Goal: Check status: Check status

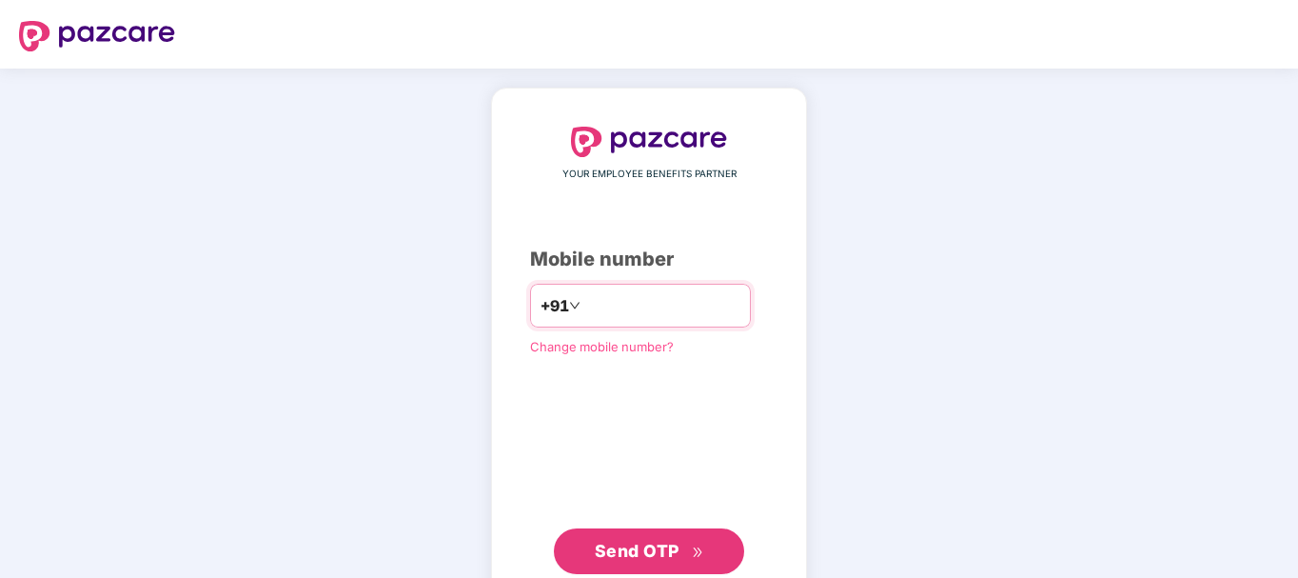
click at [643, 301] on input "*****" at bounding box center [662, 305] width 156 height 30
type input "**********"
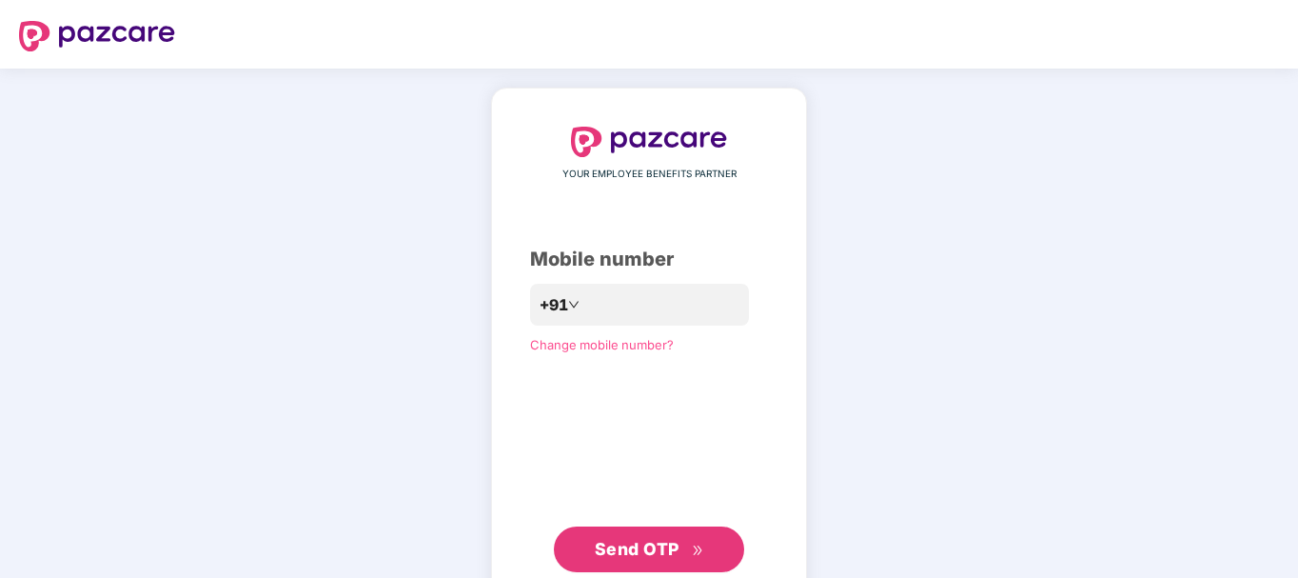
click at [672, 557] on span "Send OTP" at bounding box center [637, 549] width 85 height 20
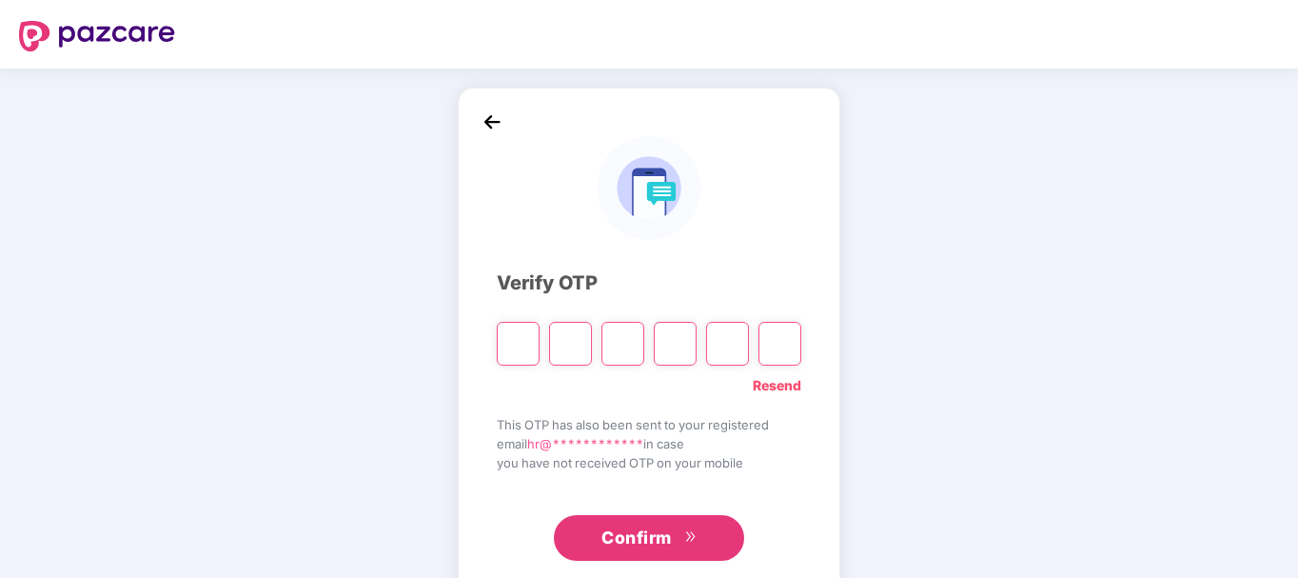
paste input "*"
type input "*"
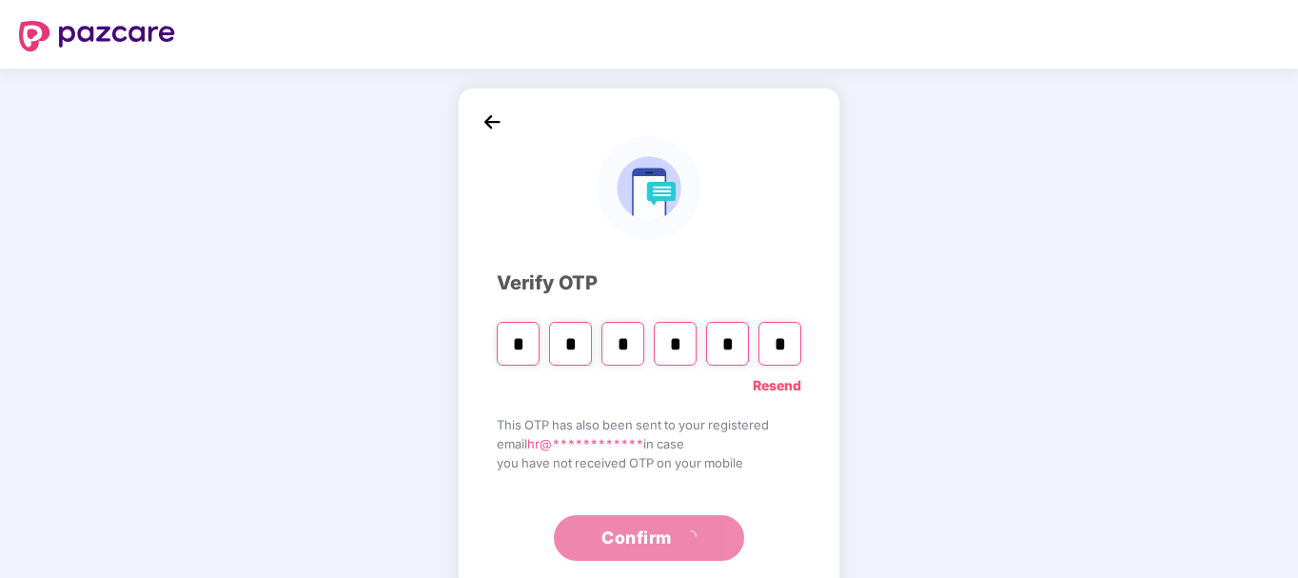
type input "*"
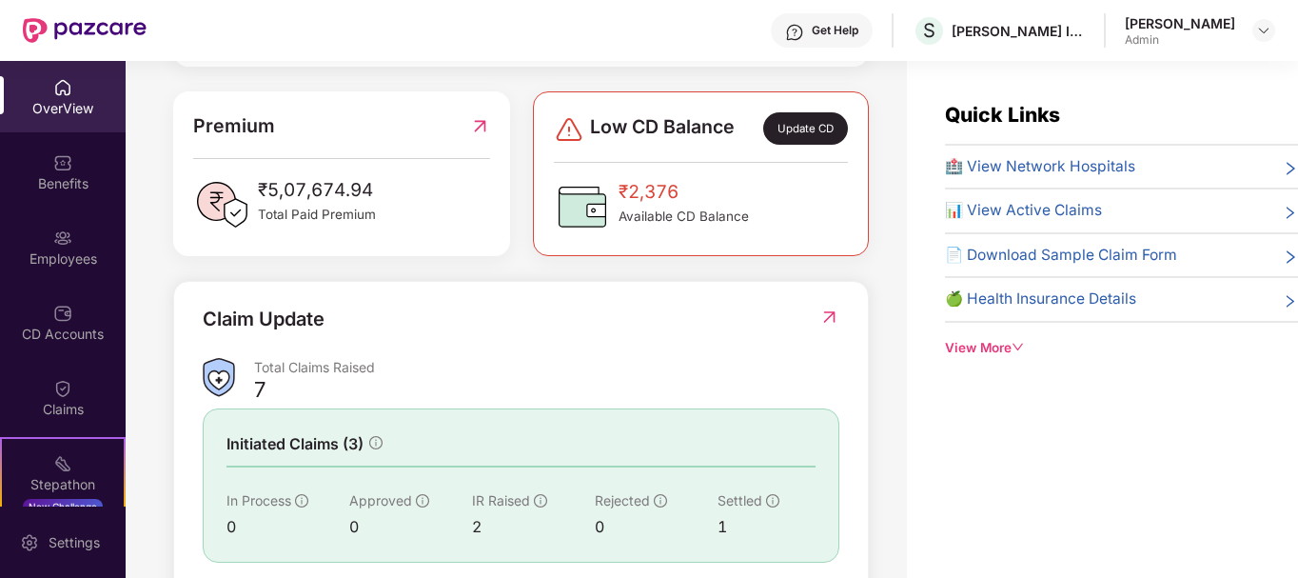
scroll to position [476, 0]
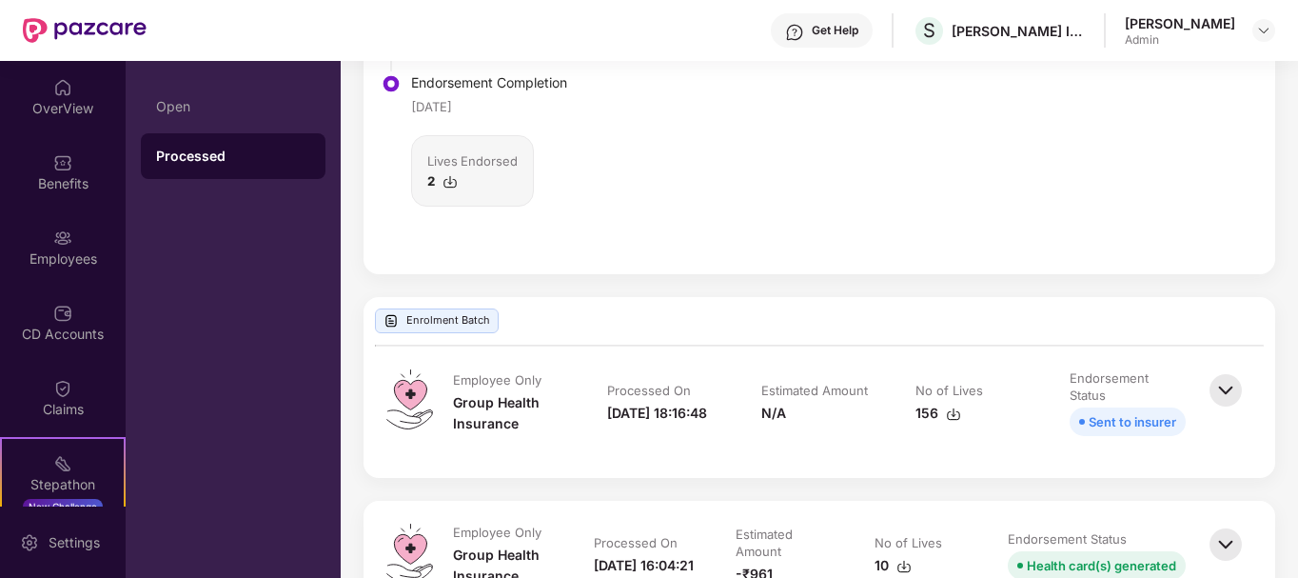
scroll to position [886, 0]
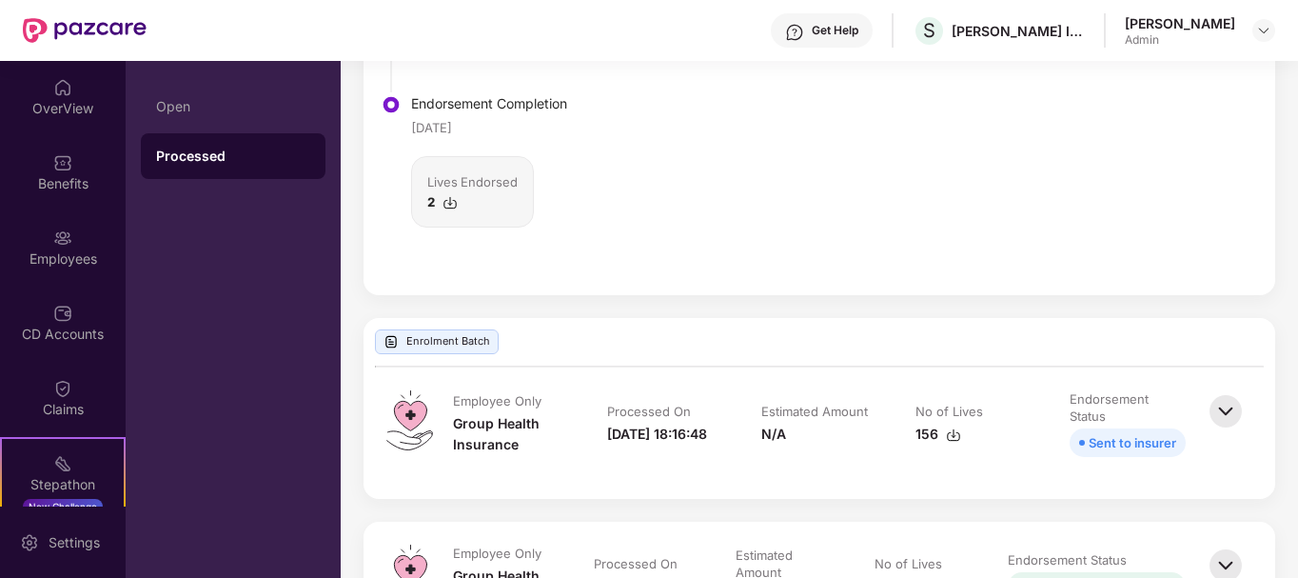
click at [486, 188] on div "Lives Endorsed" at bounding box center [472, 181] width 90 height 19
click at [446, 202] on img at bounding box center [450, 202] width 15 height 15
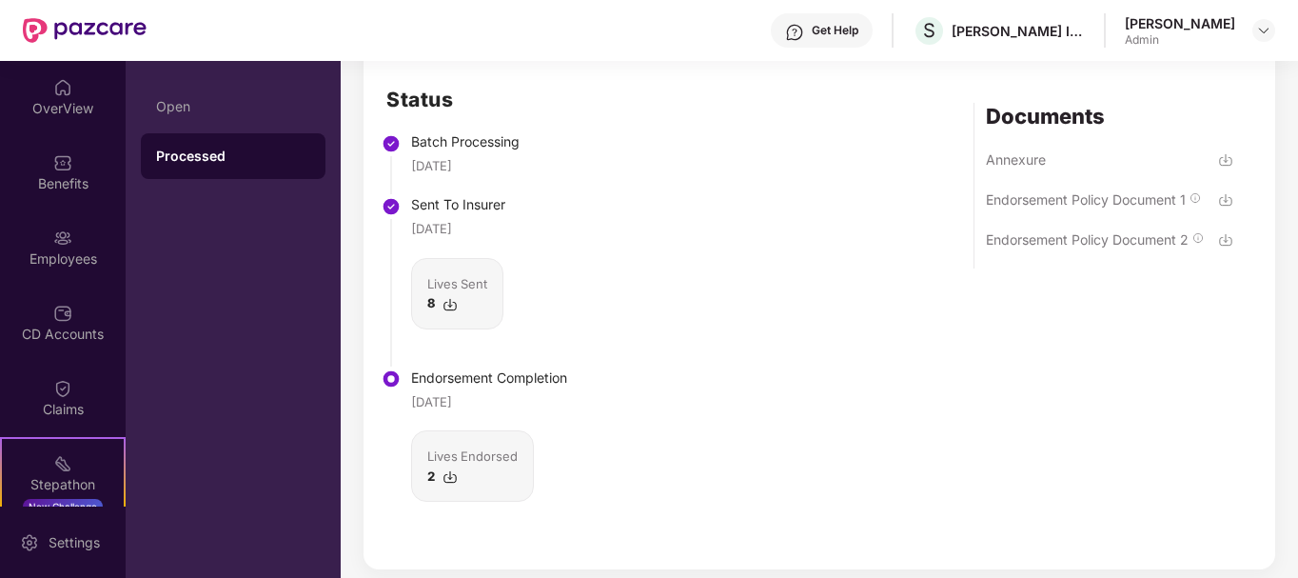
scroll to position [601, 0]
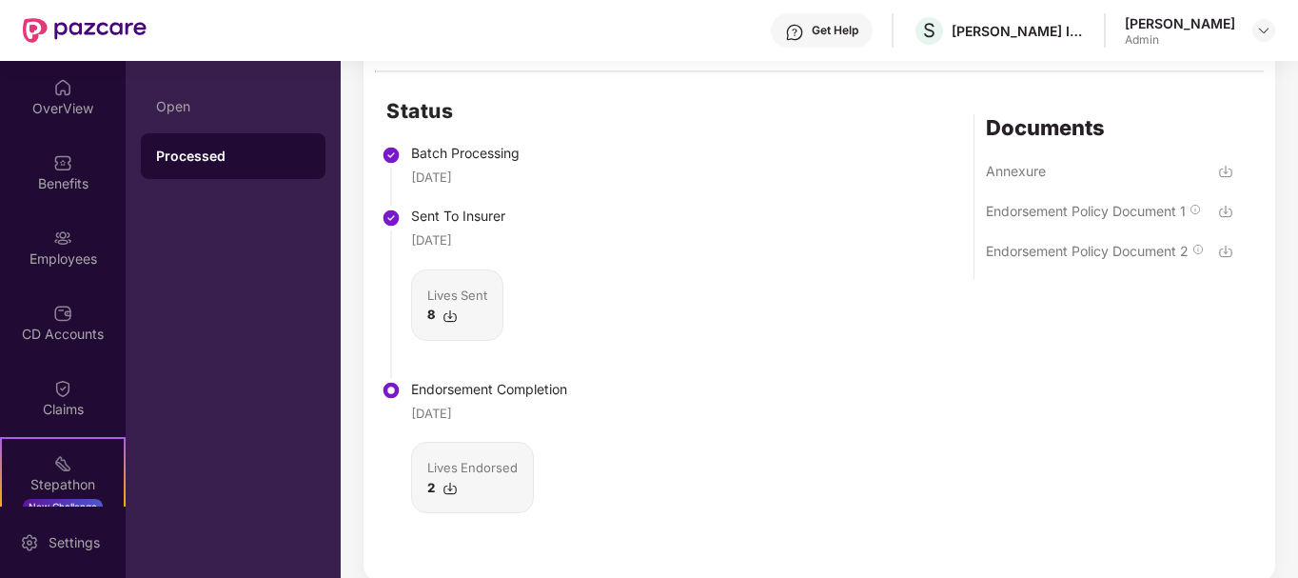
click at [452, 313] on img at bounding box center [450, 315] width 15 height 15
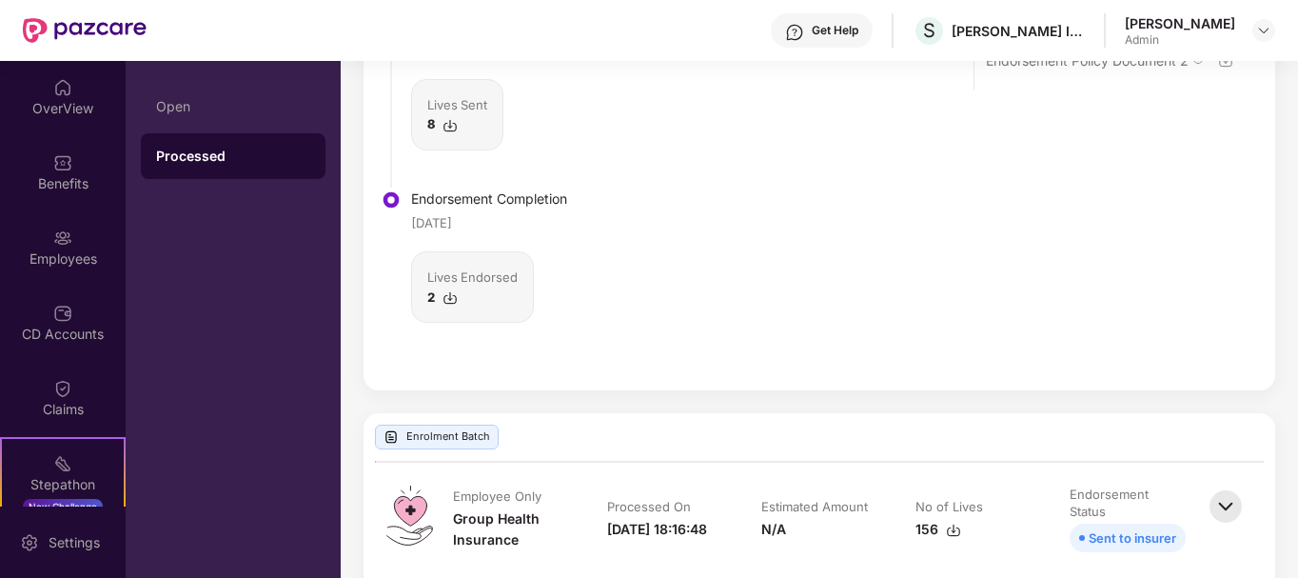
scroll to position [981, 0]
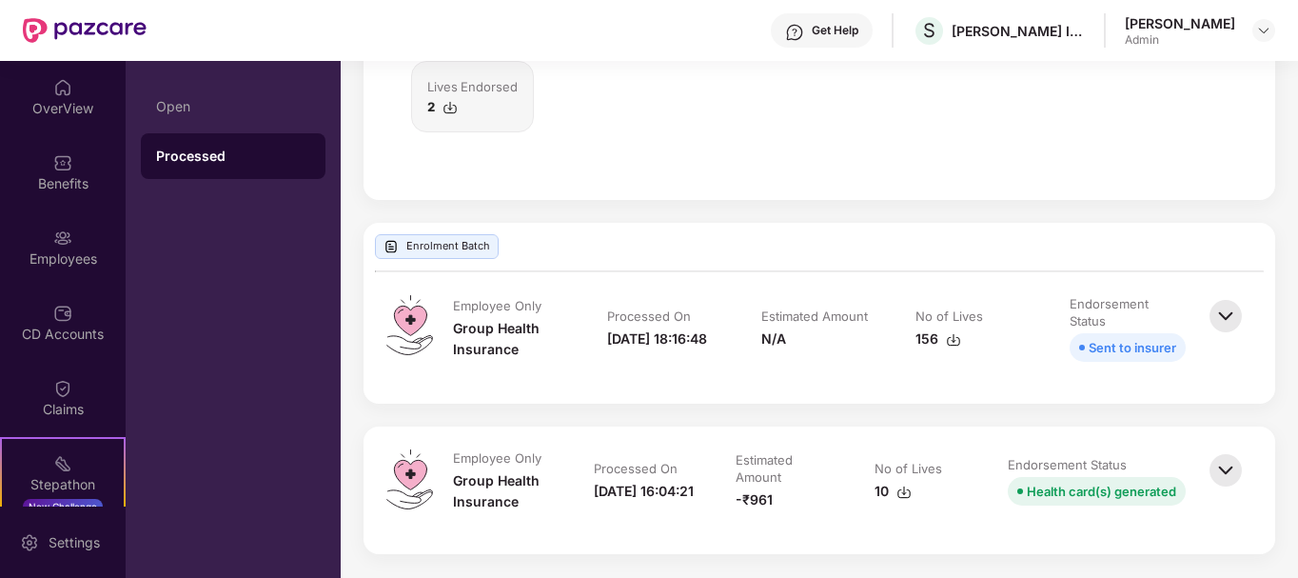
click at [1120, 346] on div "Sent to insurer" at bounding box center [1133, 347] width 88 height 21
click at [1219, 313] on img at bounding box center [1226, 316] width 42 height 42
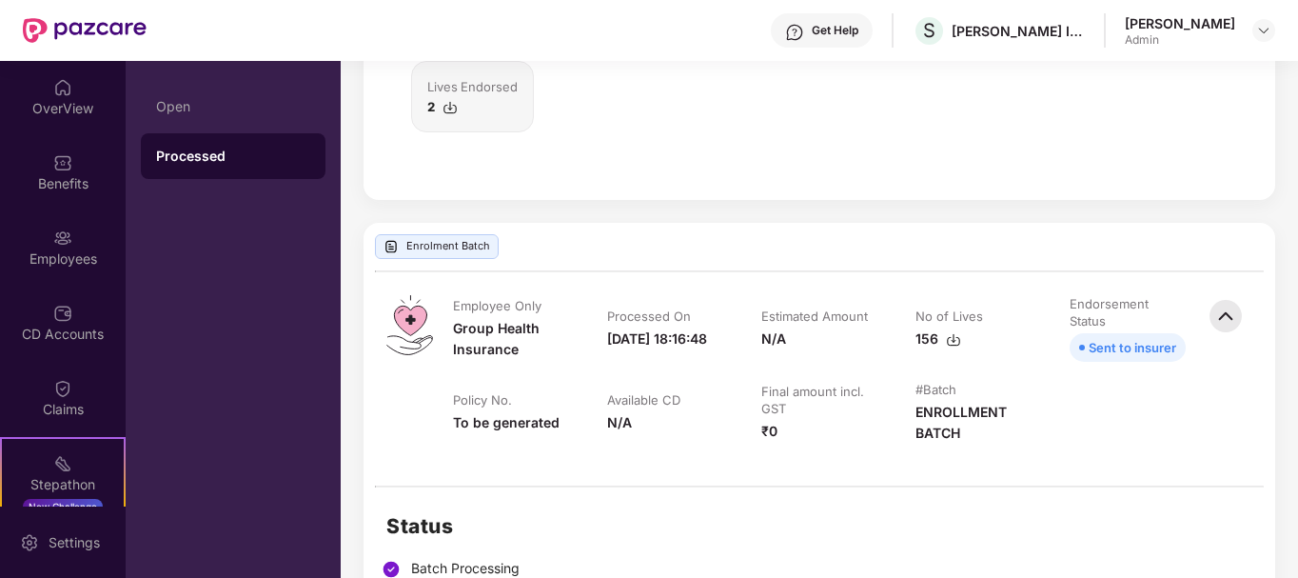
click at [461, 247] on div "Enrolment Batch" at bounding box center [437, 246] width 124 height 25
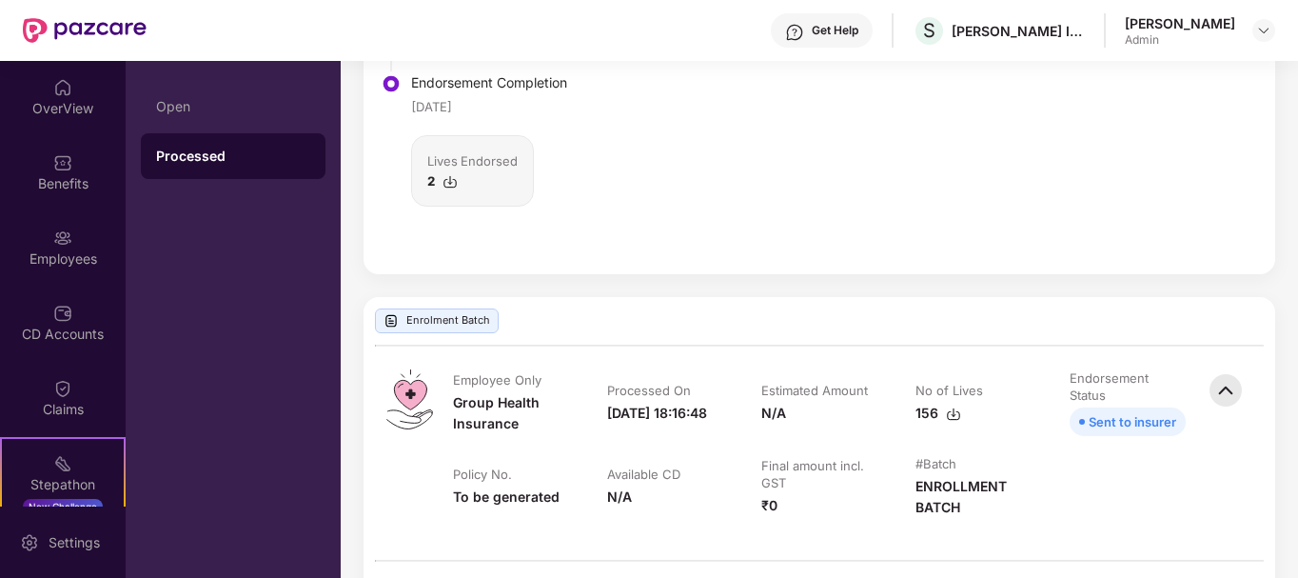
scroll to position [1573, 0]
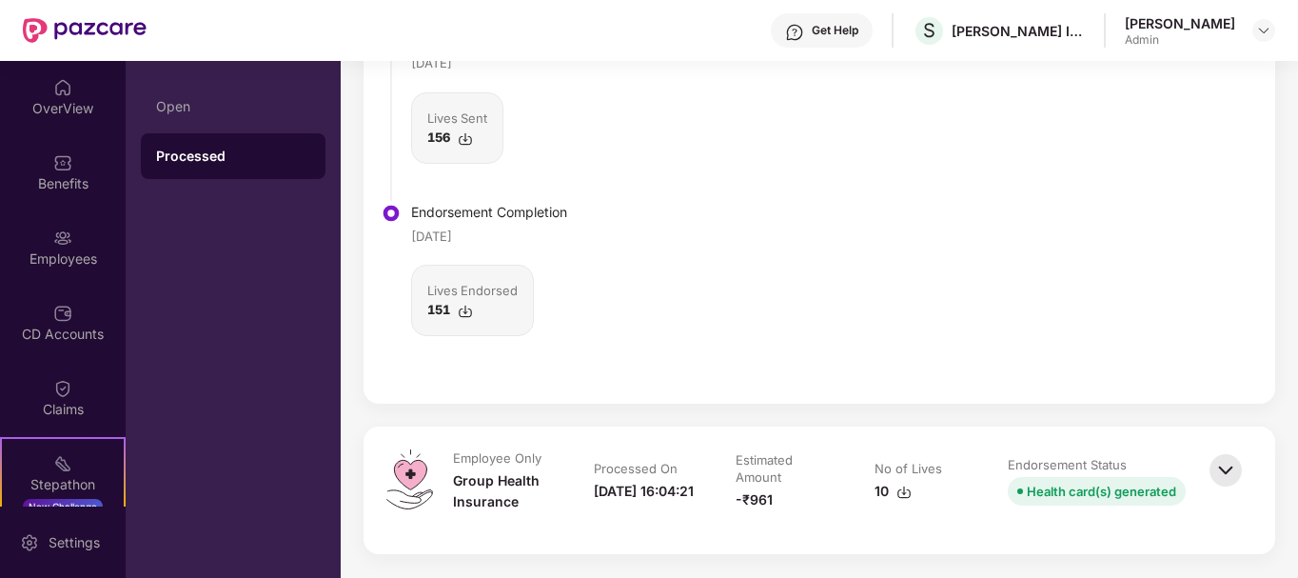
click at [1034, 479] on span "Health card(s) generated" at bounding box center [1097, 491] width 178 height 29
click at [1038, 484] on div "Health card(s) generated" at bounding box center [1101, 491] width 149 height 21
click at [933, 491] on div "10" at bounding box center [922, 491] width 95 height 21
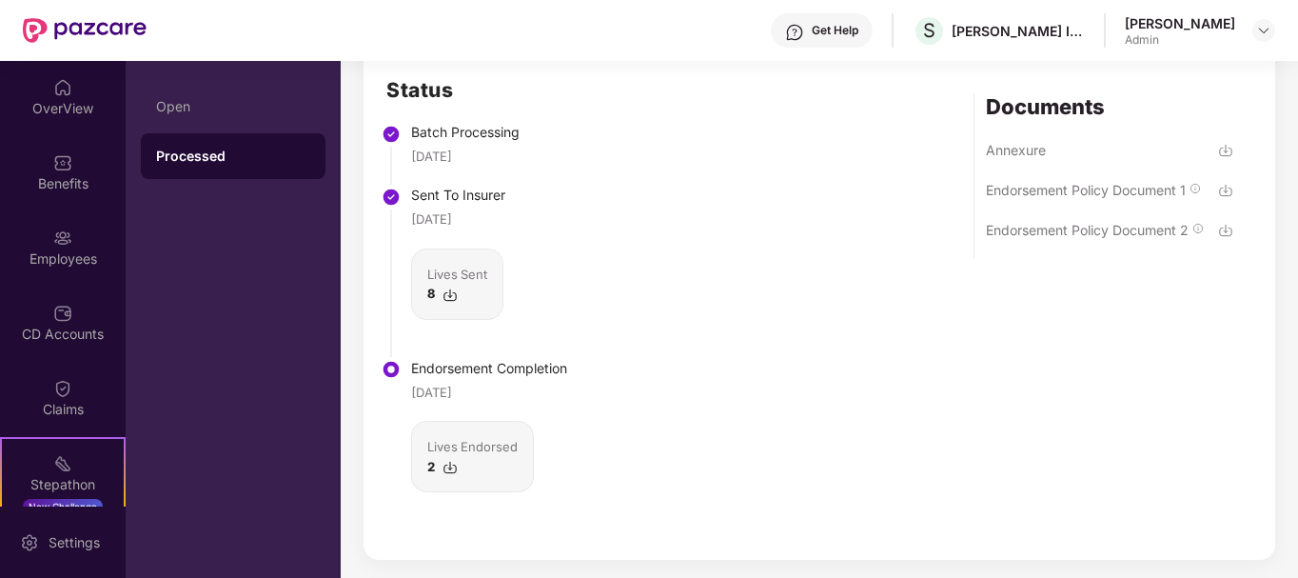
scroll to position [526, 0]
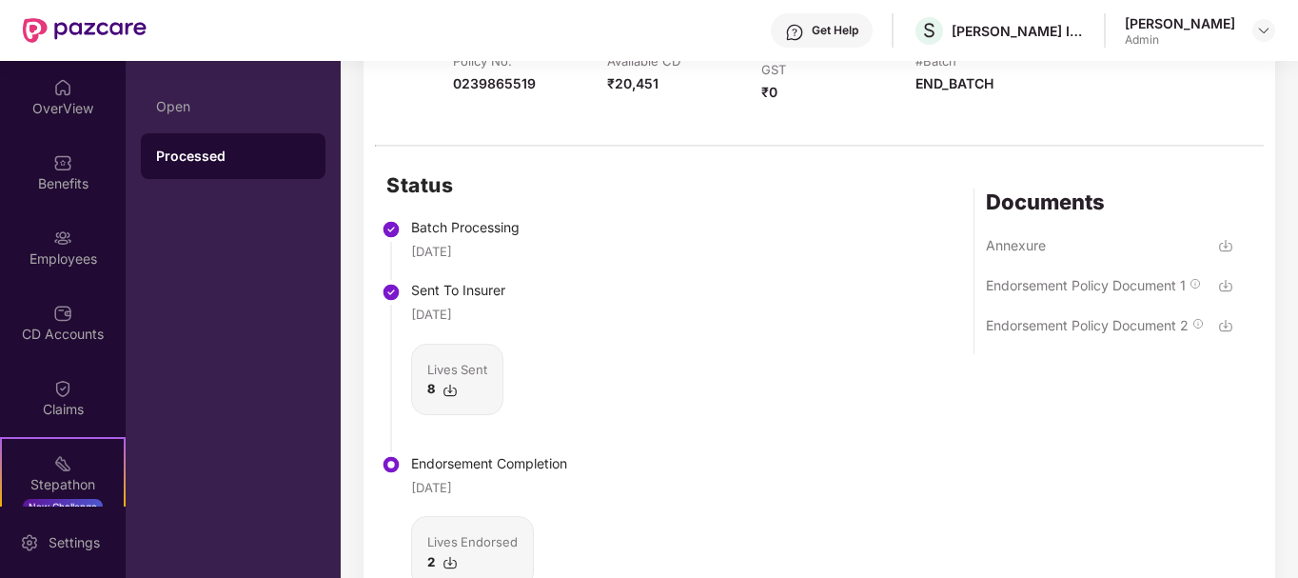
click at [499, 250] on div "[DATE]" at bounding box center [489, 251] width 156 height 19
click at [1000, 249] on div "Annexure" at bounding box center [1016, 245] width 60 height 18
click at [1145, 284] on div "Endorsement Policy Document 1" at bounding box center [1086, 285] width 200 height 18
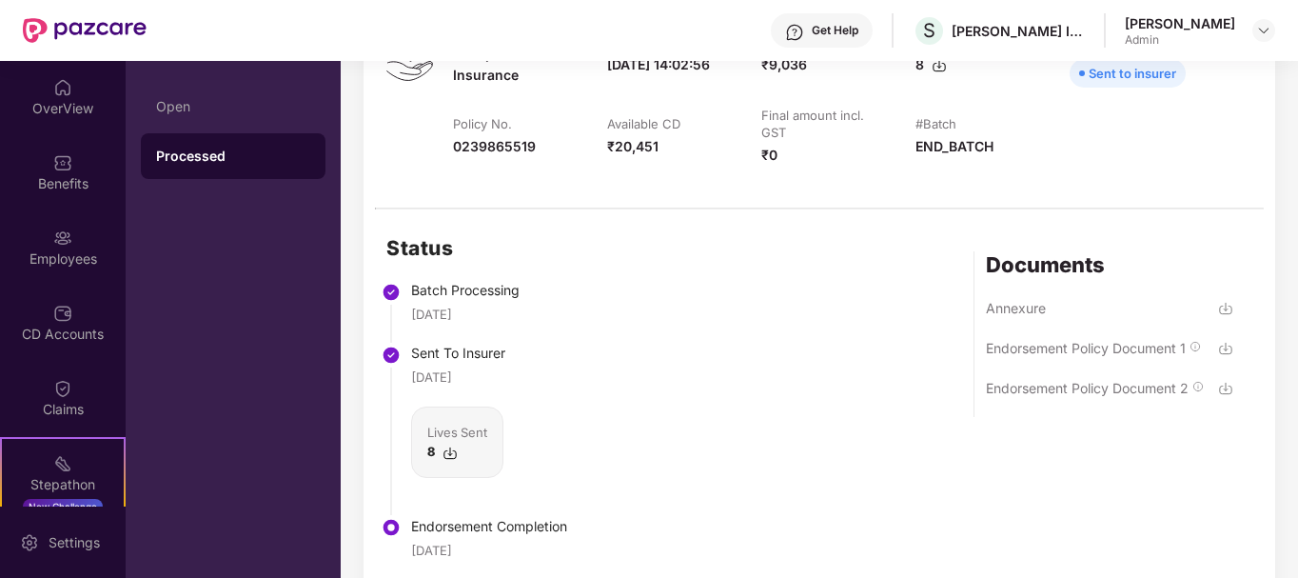
scroll to position [431, 0]
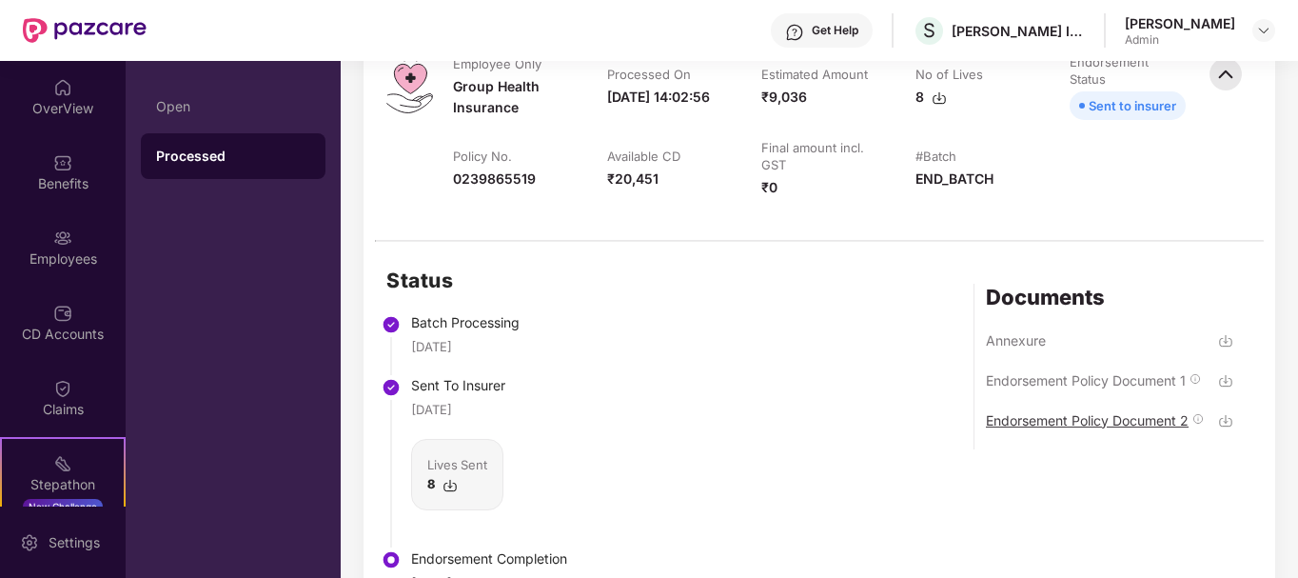
click at [1039, 419] on div "Endorsement Policy Document 2" at bounding box center [1087, 420] width 203 height 18
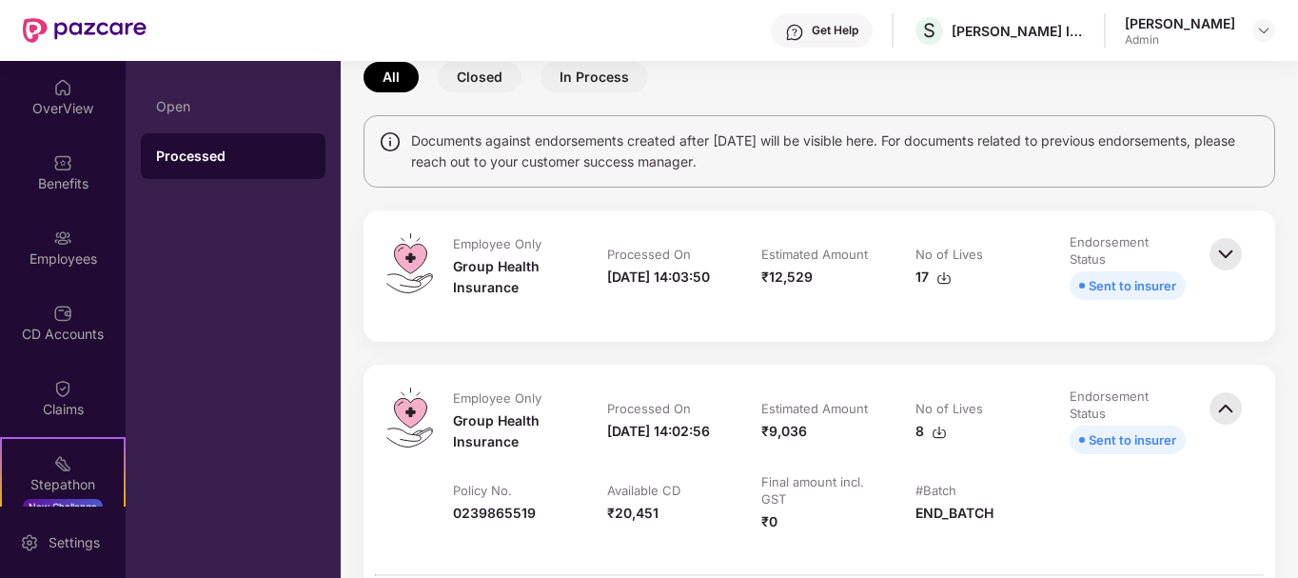
scroll to position [0, 0]
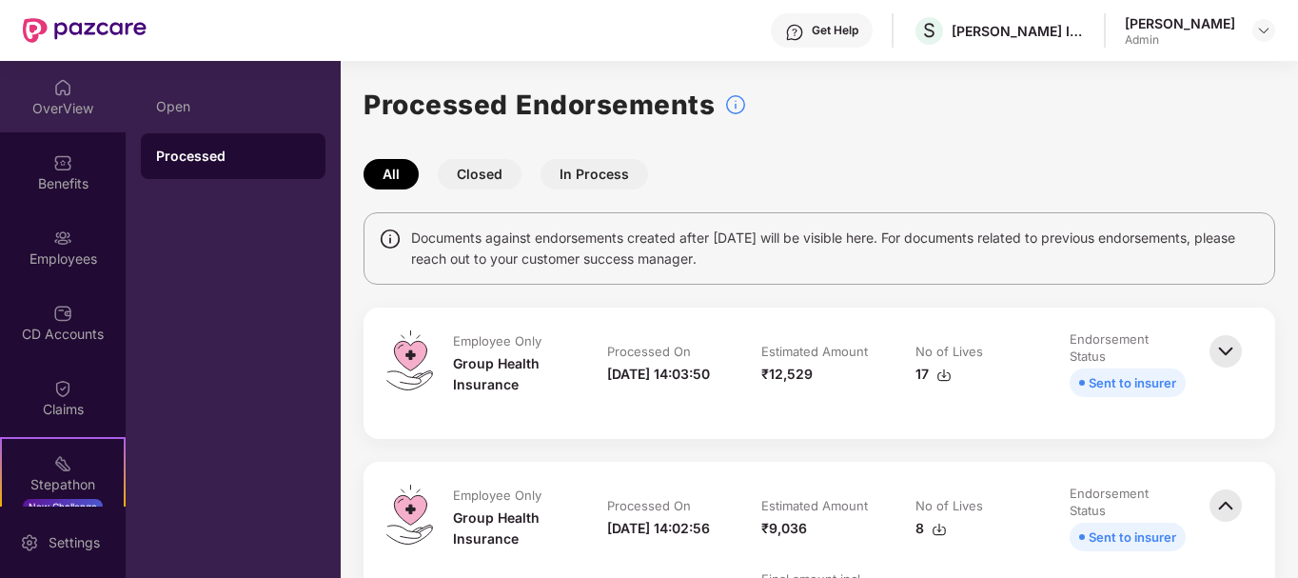
click at [91, 95] on div "OverView" at bounding box center [63, 96] width 126 height 71
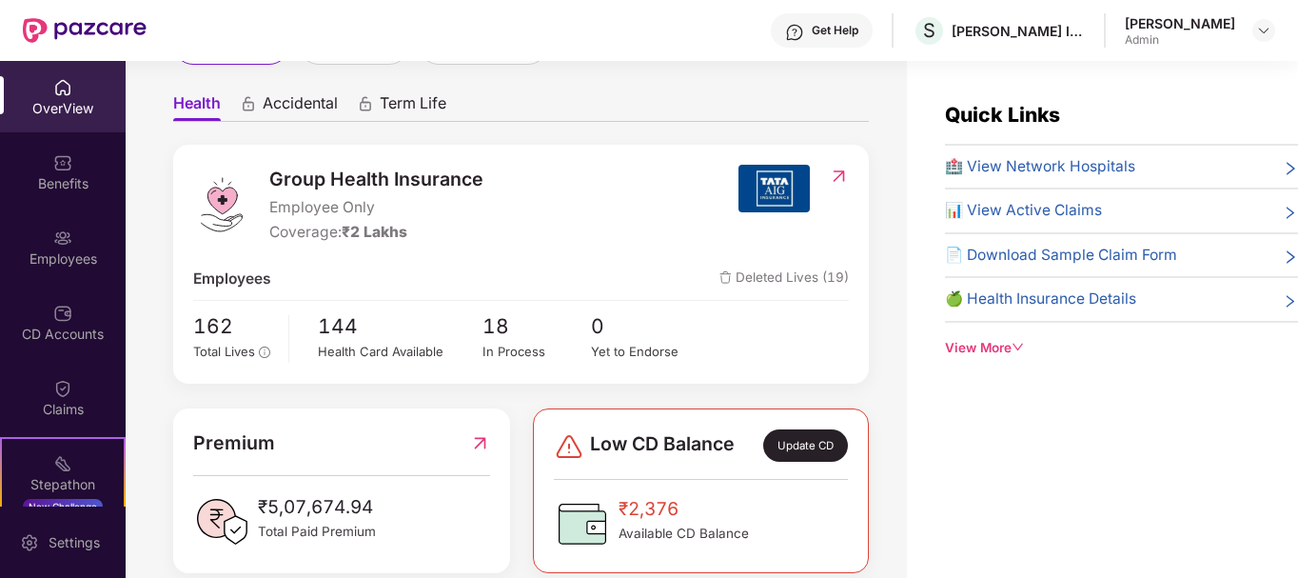
scroll to position [190, 0]
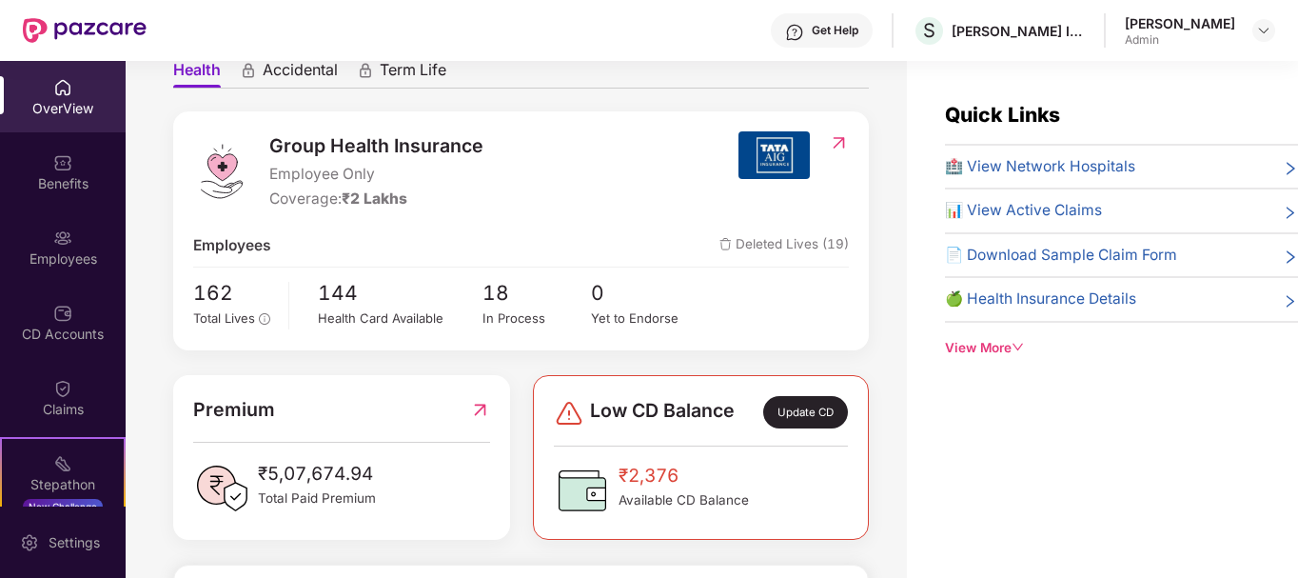
click at [643, 479] on span "₹2,376" at bounding box center [684, 476] width 130 height 29
click at [717, 482] on span "₹2,376" at bounding box center [684, 476] width 130 height 29
click at [681, 394] on div "Low CD Balance Update CD ₹2,376 Available CD Balance" at bounding box center [701, 457] width 337 height 165
click at [504, 297] on span "18" at bounding box center [537, 292] width 109 height 31
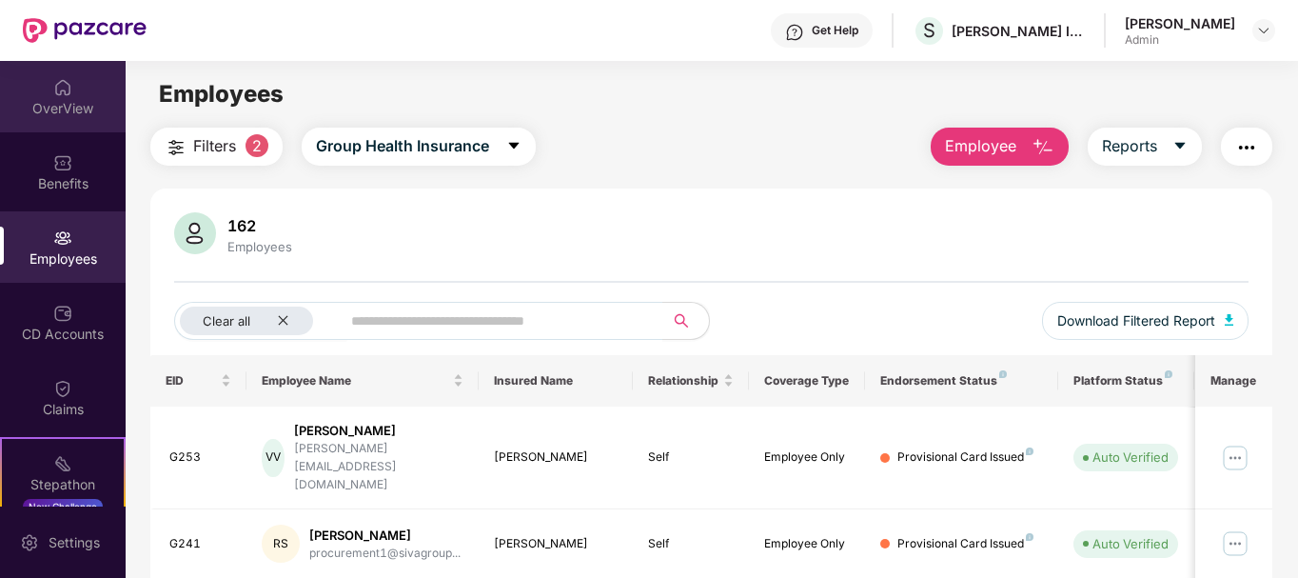
click at [56, 97] on div "OverView" at bounding box center [63, 96] width 126 height 71
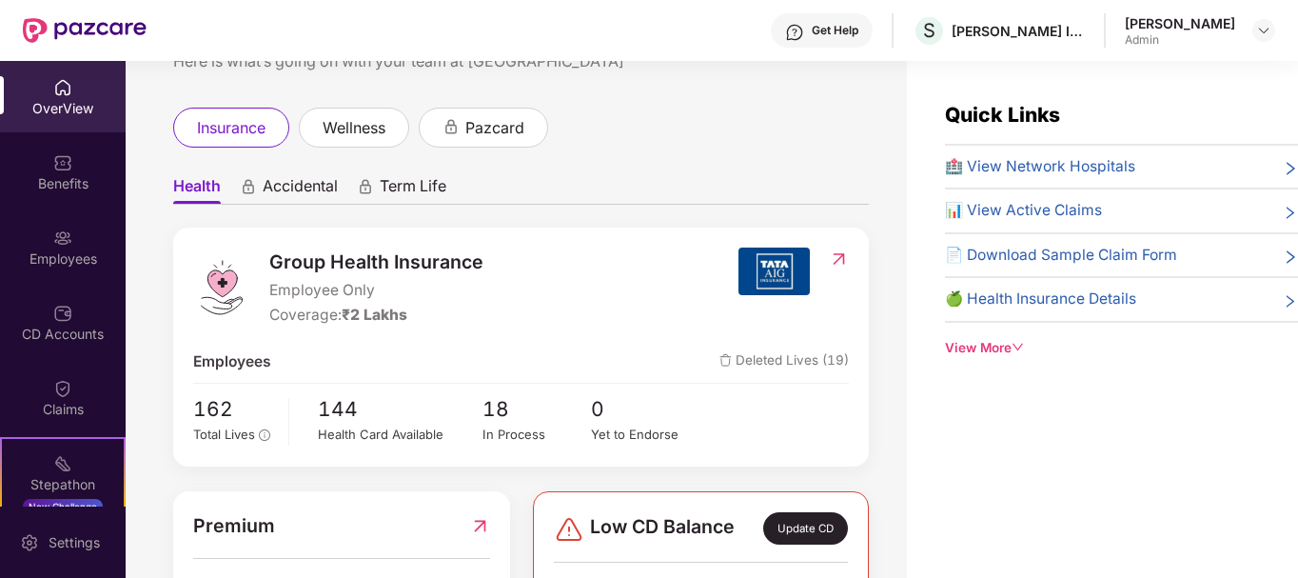
scroll to position [95, 0]
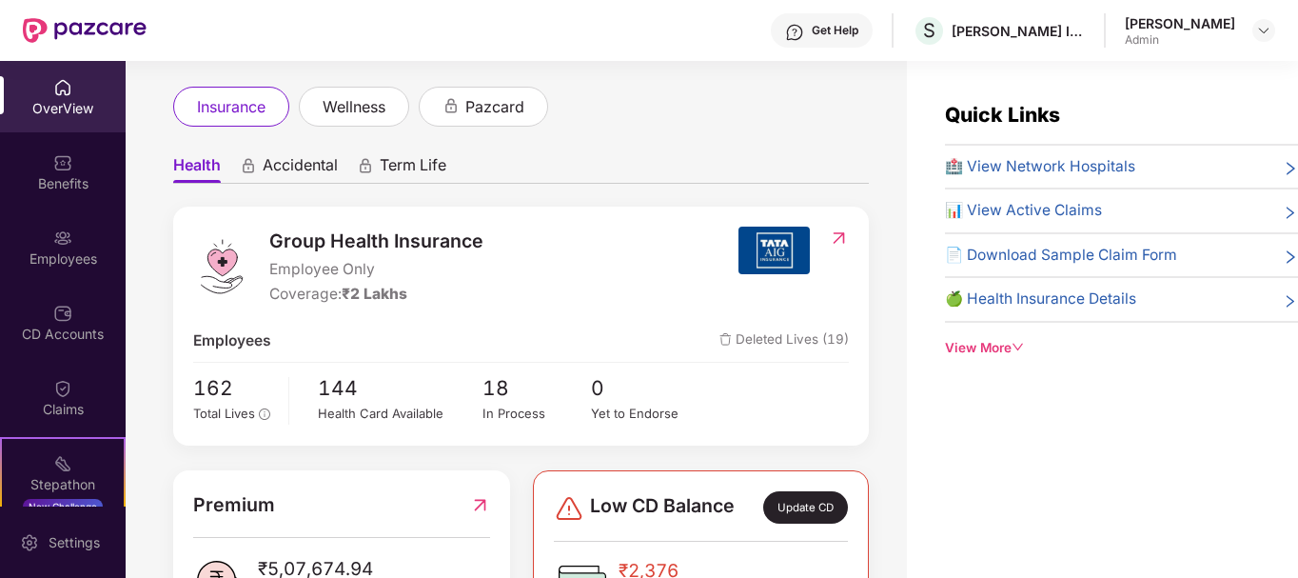
click at [780, 339] on span "Deleted Lives (19)" at bounding box center [784, 340] width 129 height 23
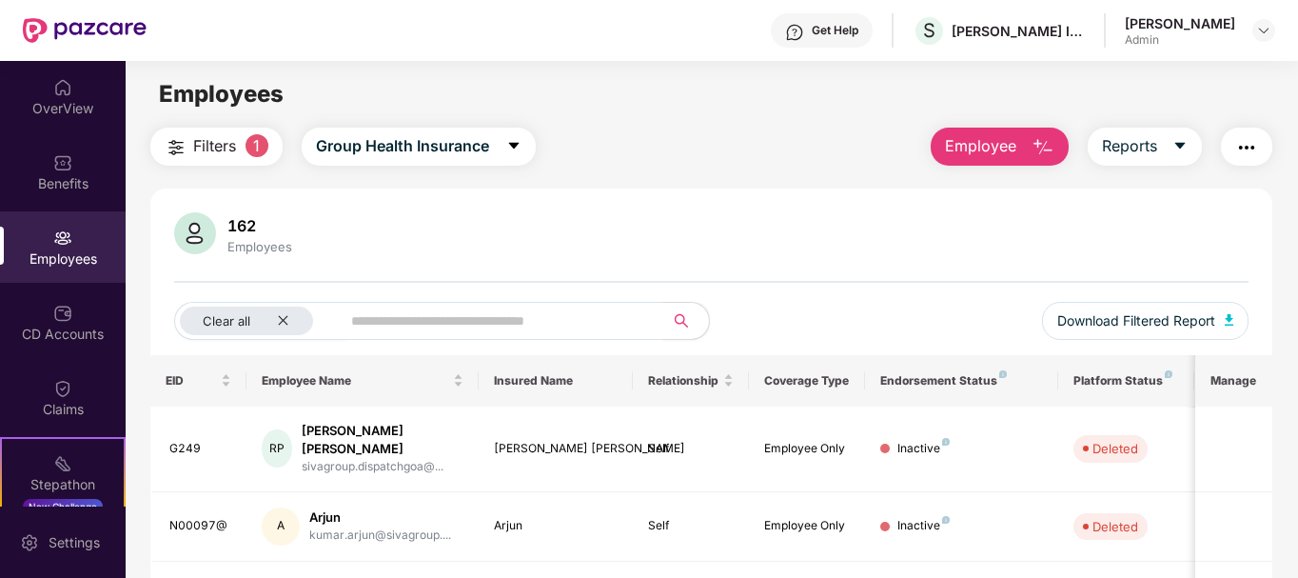
scroll to position [286, 0]
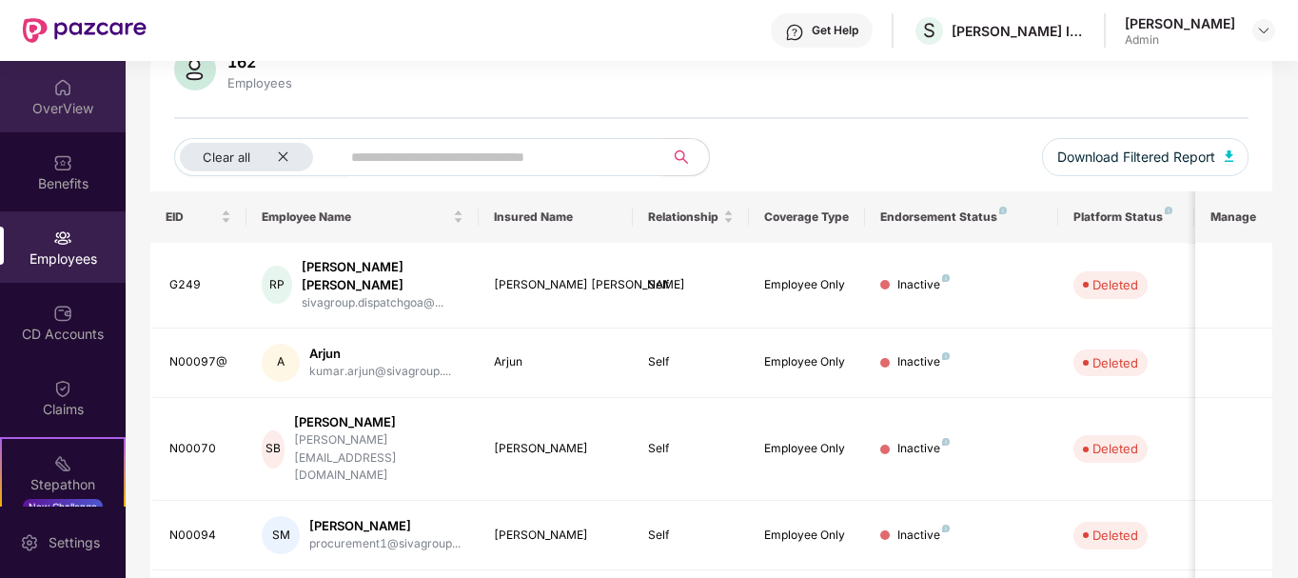
click at [72, 130] on div "OverView" at bounding box center [63, 96] width 126 height 71
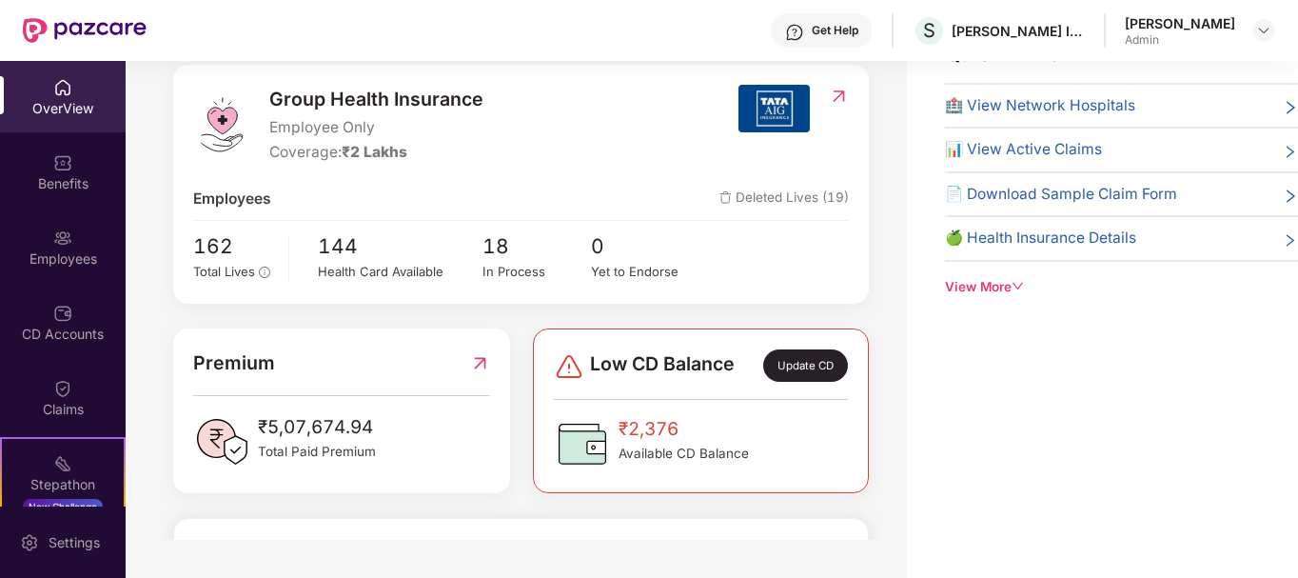
scroll to position [190, 0]
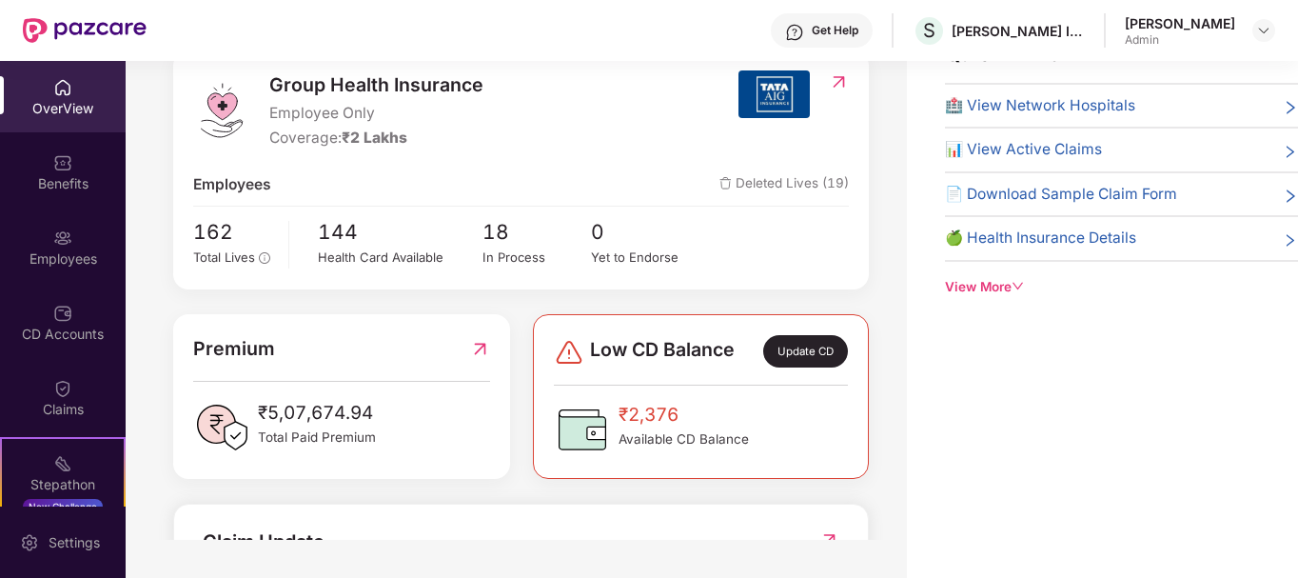
click at [702, 428] on span "₹2,376" at bounding box center [684, 415] width 130 height 29
click at [793, 358] on div "Update CD" at bounding box center [805, 351] width 85 height 32
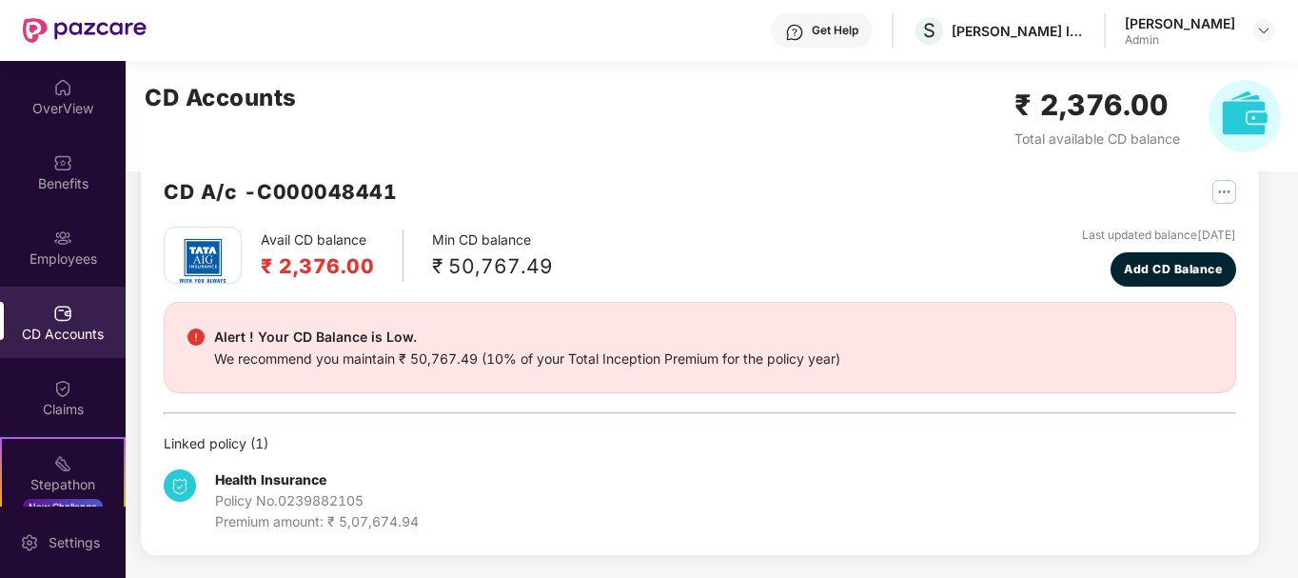
scroll to position [41, 0]
click at [1196, 269] on span "Add CD Balance" at bounding box center [1173, 269] width 98 height 18
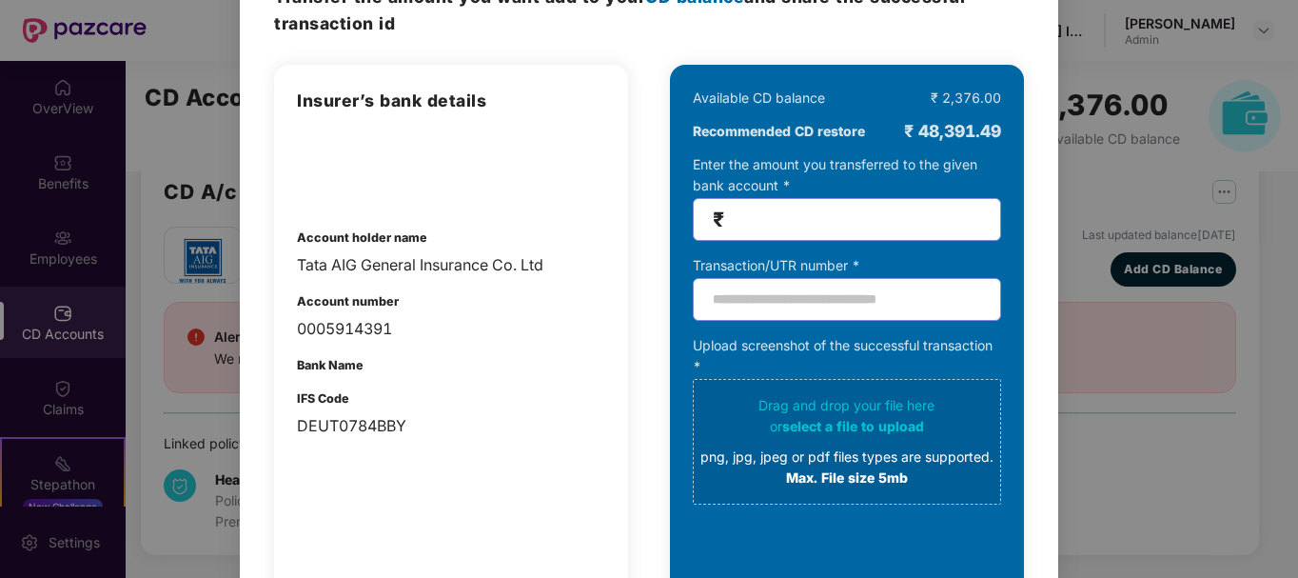
scroll to position [58, 0]
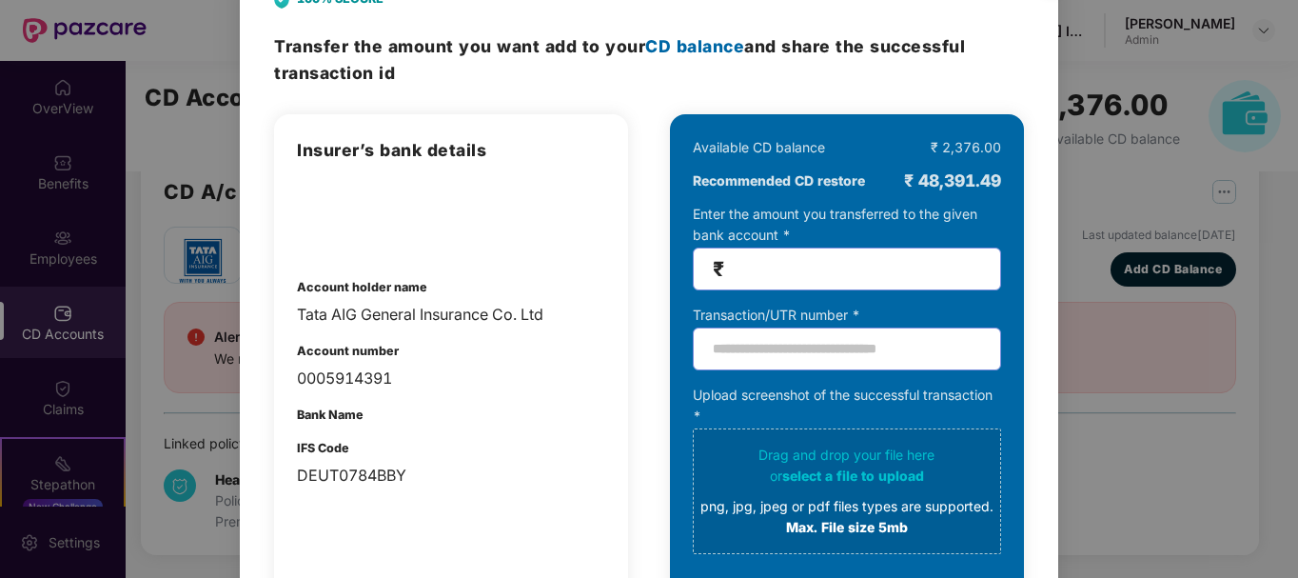
click at [715, 48] on span "CD balance" at bounding box center [694, 46] width 99 height 20
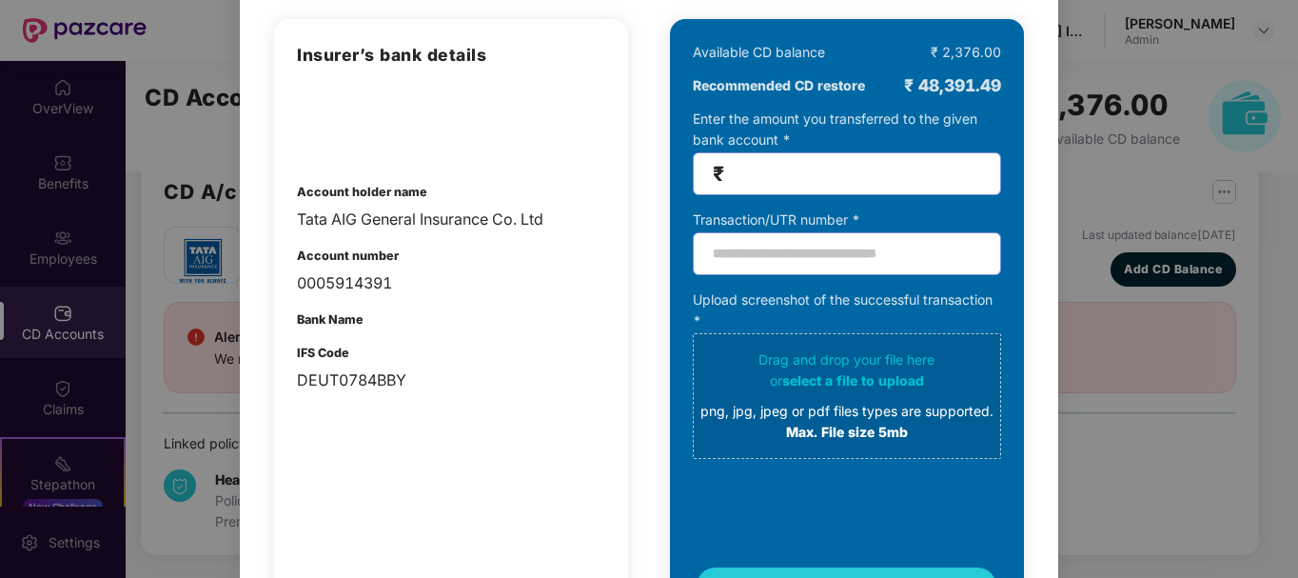
click at [195, 98] on div "100% SECURE Transfer the amount you want add to your CD balance and share the s…" at bounding box center [649, 289] width 1298 height 578
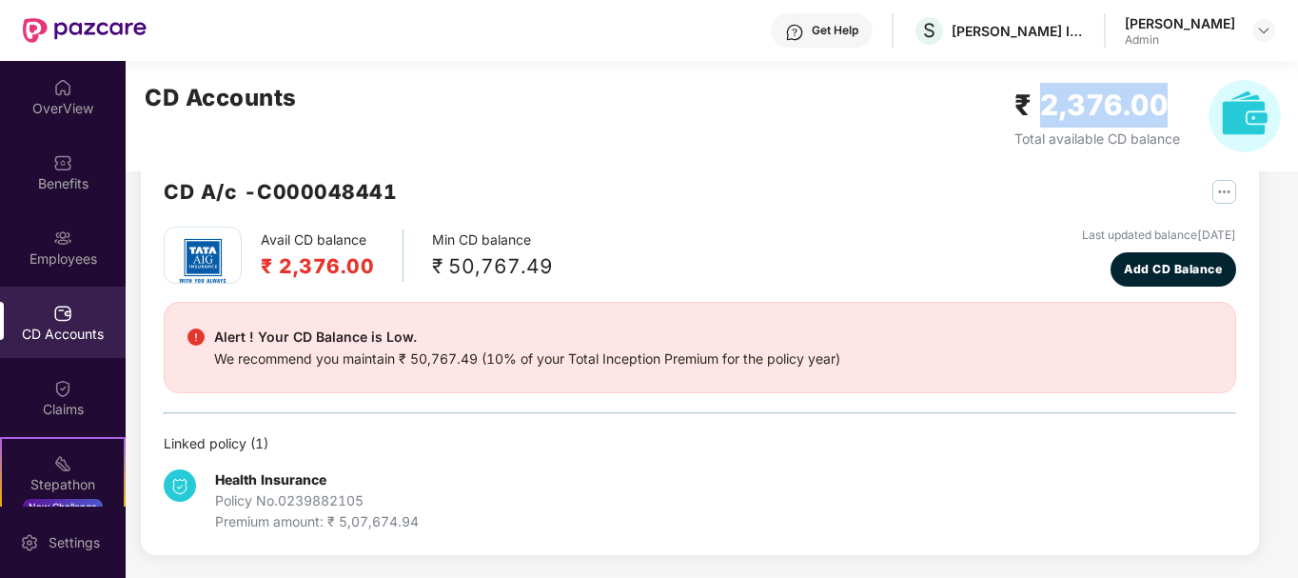
drag, startPoint x: 1048, startPoint y: 104, endPoint x: 1171, endPoint y: 101, distance: 122.8
click at [1171, 101] on h2 "₹ 2,376.00" at bounding box center [1098, 105] width 166 height 45
click at [1116, 128] on div "₹ 2,376.00 Total available CD balance" at bounding box center [1098, 116] width 166 height 66
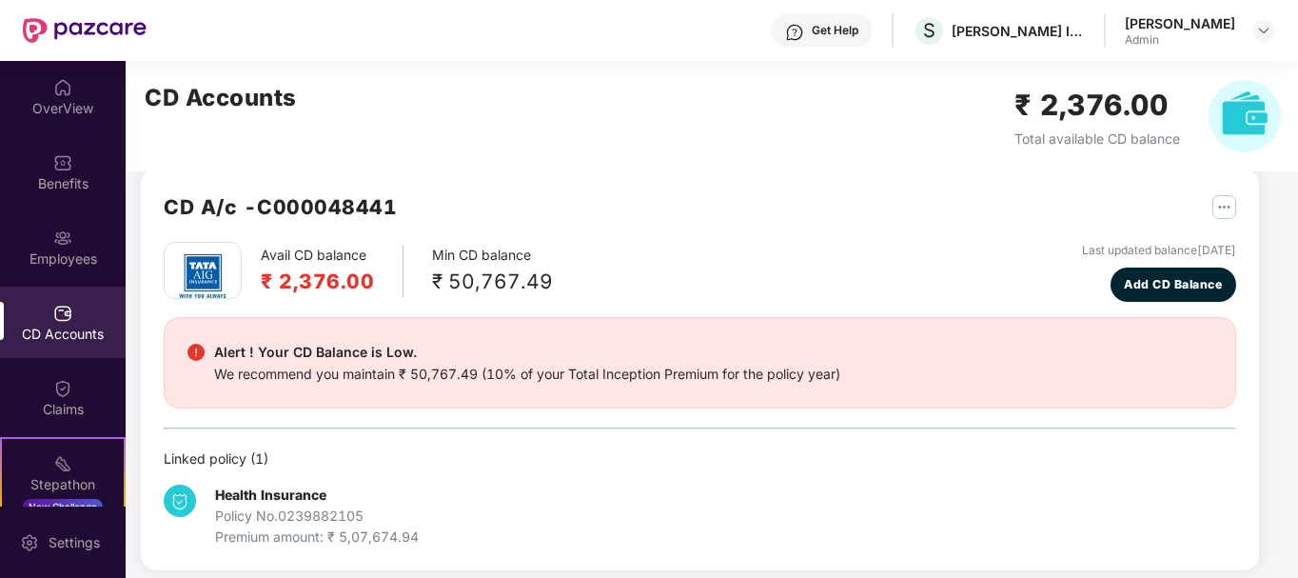
scroll to position [0, 0]
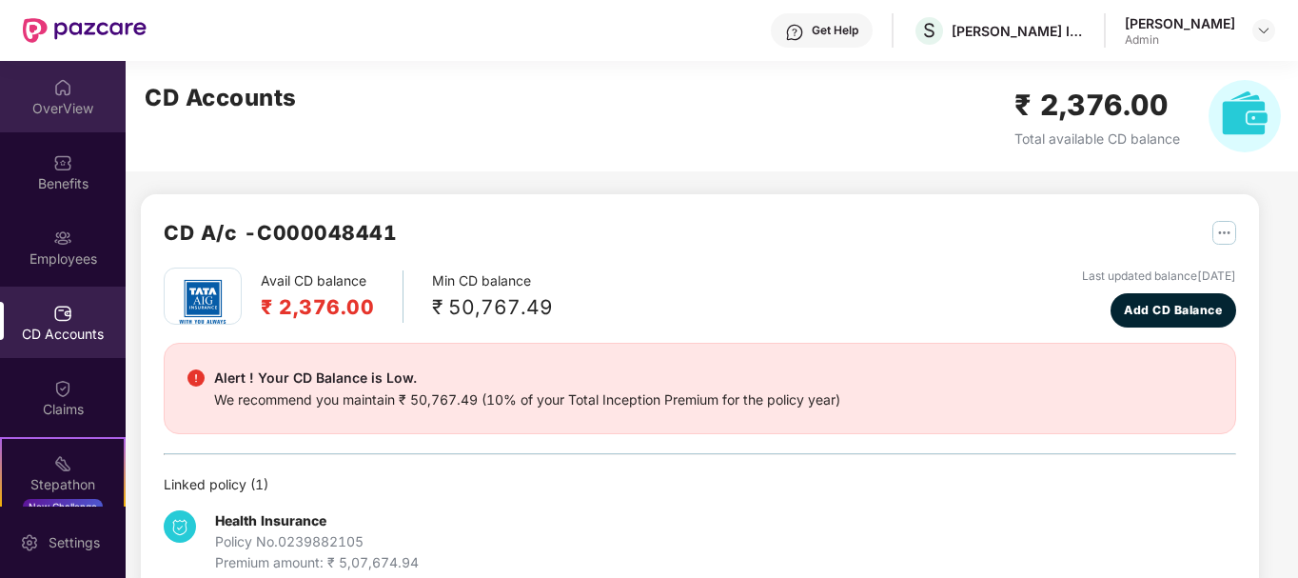
click at [78, 111] on div "OverView" at bounding box center [63, 108] width 126 height 19
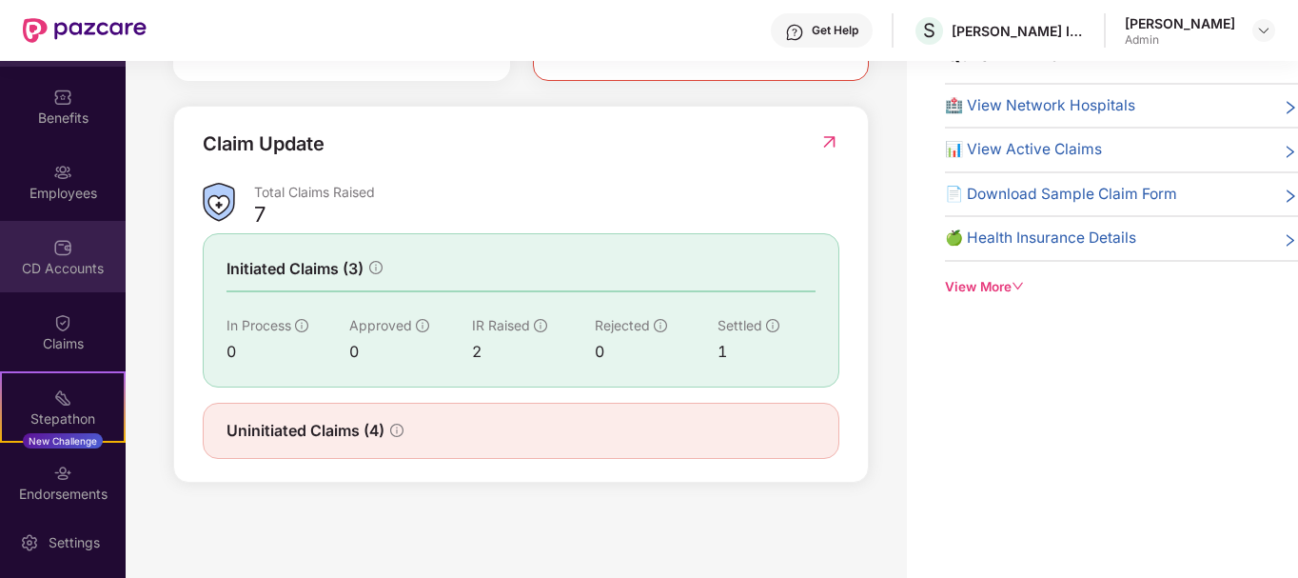
scroll to position [156, 0]
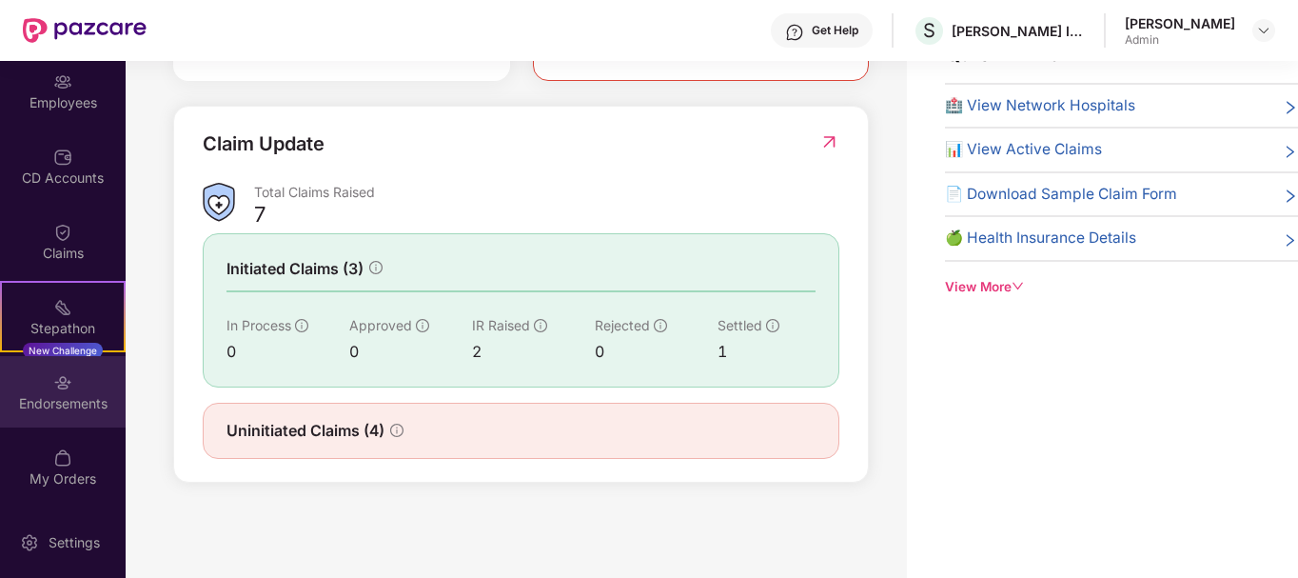
click at [65, 396] on div "Endorsements" at bounding box center [63, 403] width 126 height 19
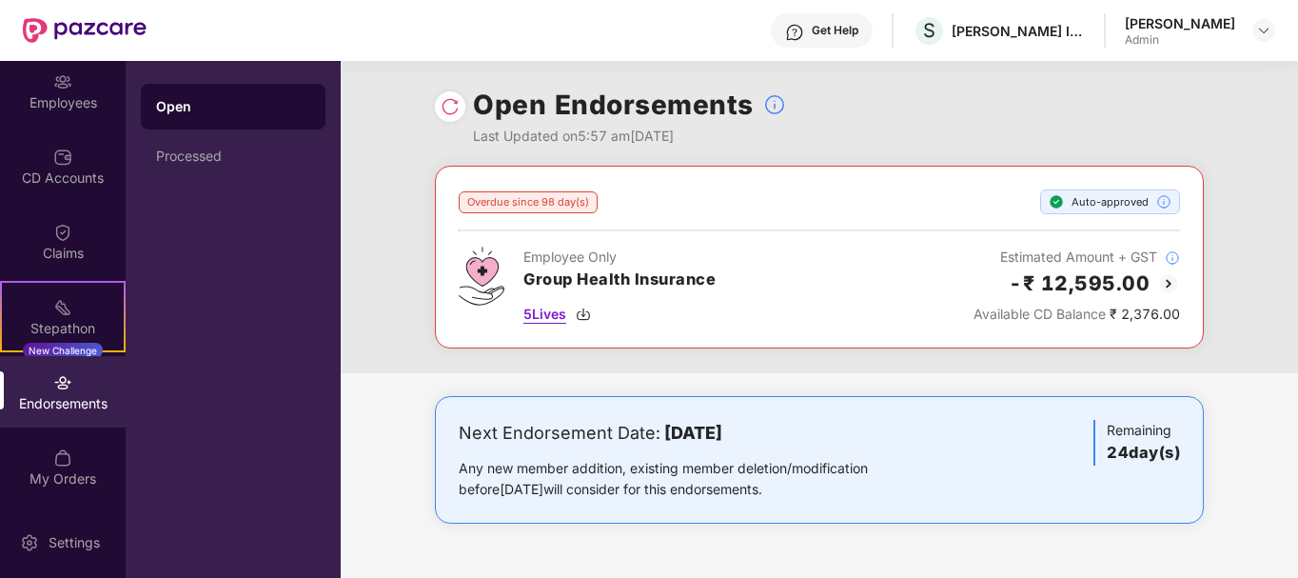
click at [558, 311] on span "5 Lives" at bounding box center [545, 314] width 43 height 21
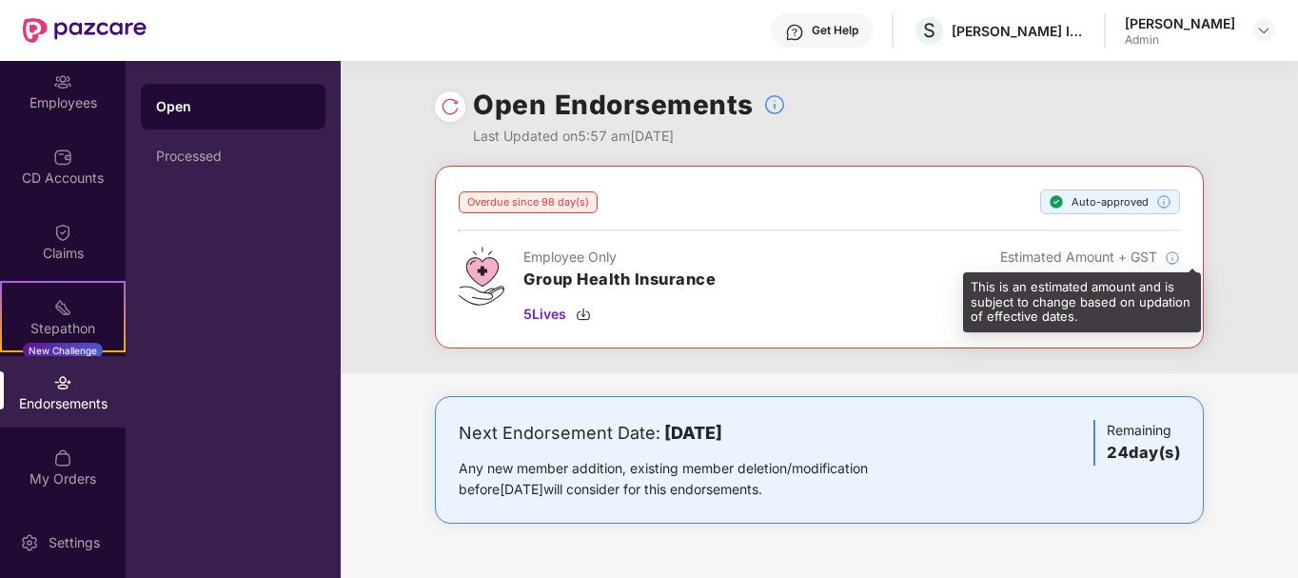
click at [1171, 256] on img at bounding box center [1172, 257] width 15 height 15
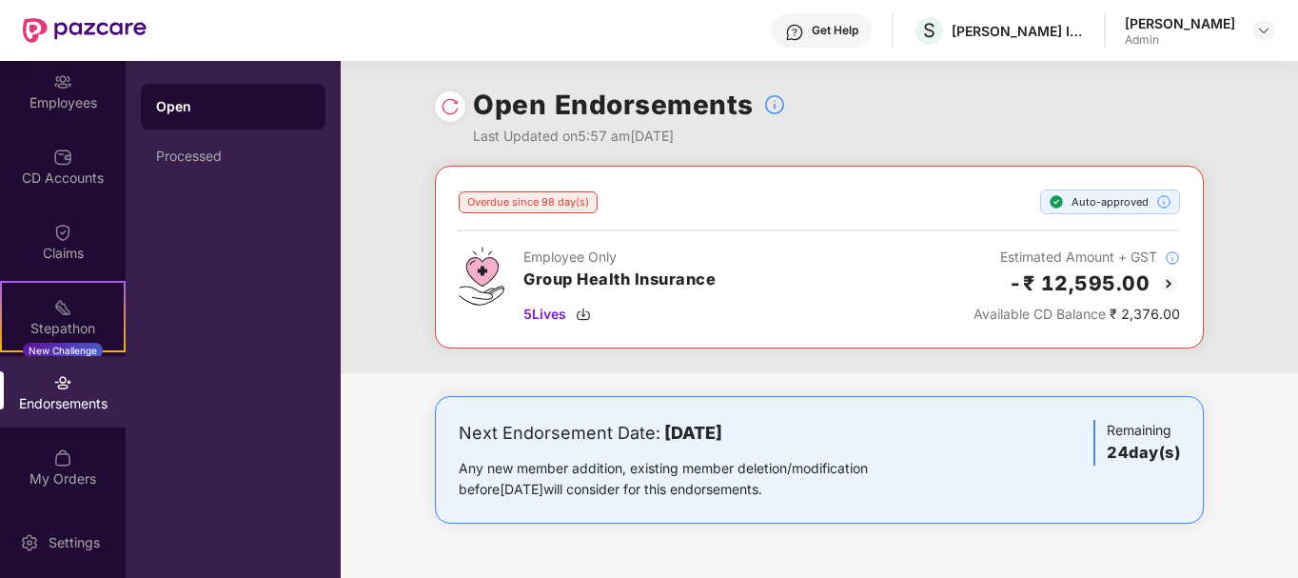
click at [1170, 282] on img at bounding box center [1168, 283] width 23 height 23
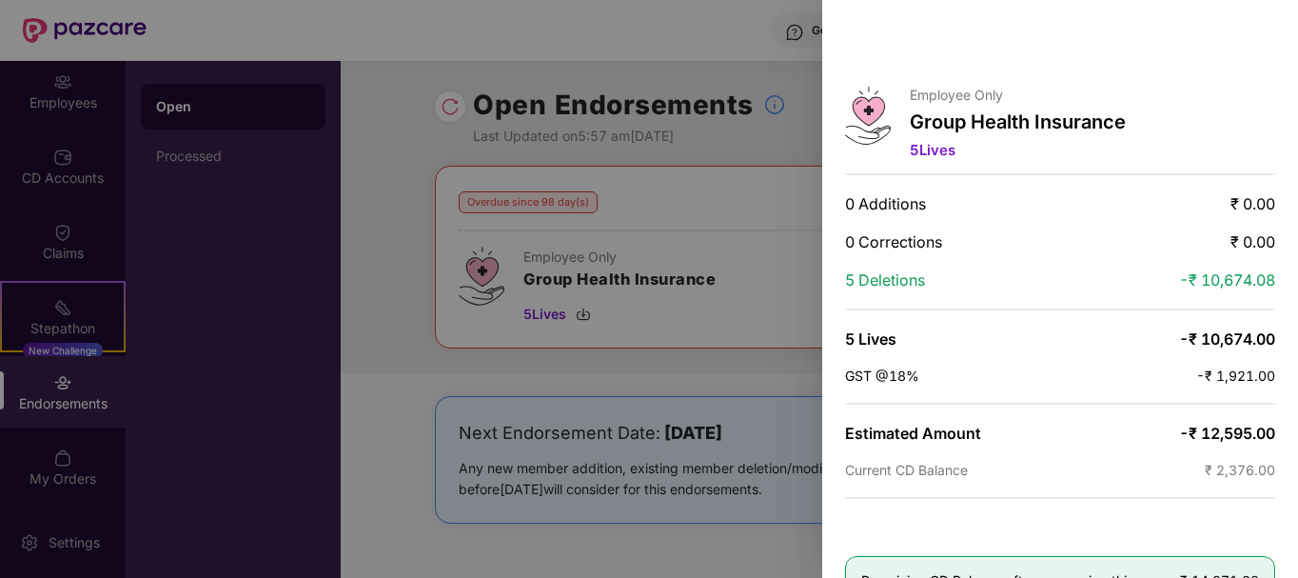
scroll to position [66, 0]
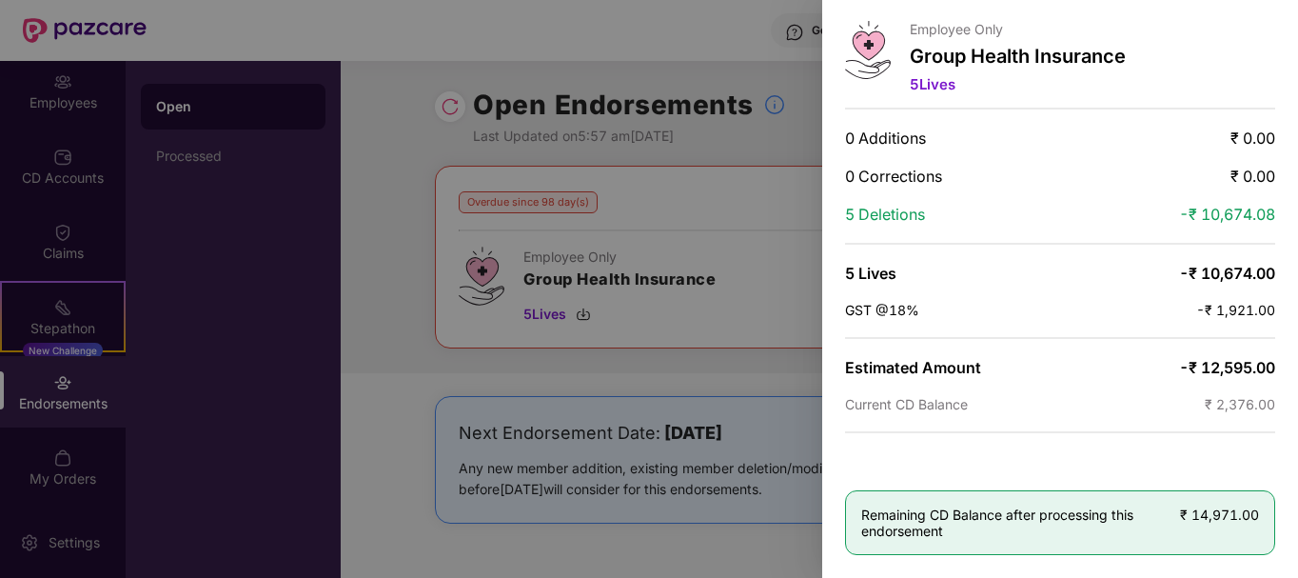
click at [661, 302] on div at bounding box center [649, 289] width 1298 height 578
click at [113, 163] on div at bounding box center [649, 289] width 1298 height 578
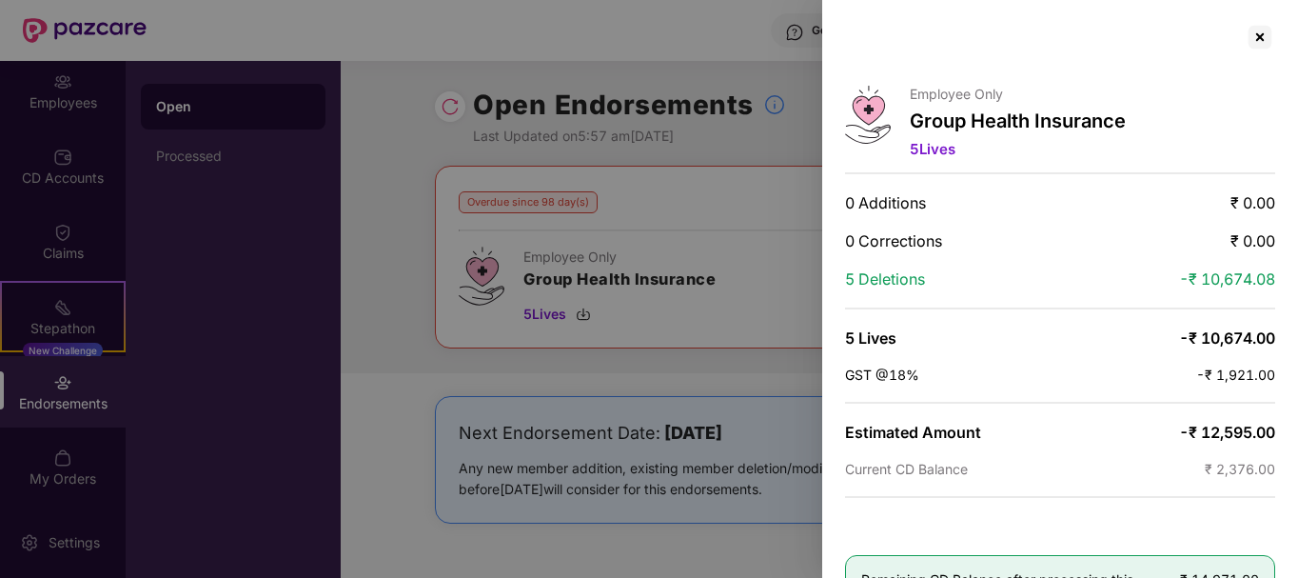
scroll to position [0, 0]
click at [1268, 30] on div at bounding box center [1260, 38] width 30 height 30
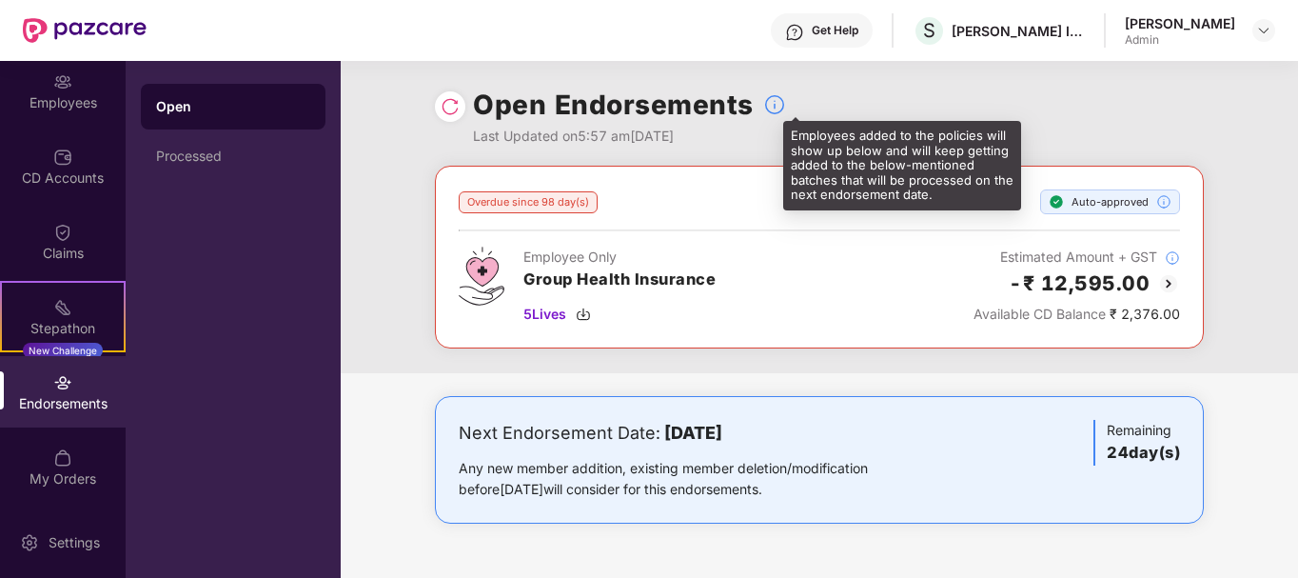
click at [770, 104] on img at bounding box center [774, 104] width 23 height 23
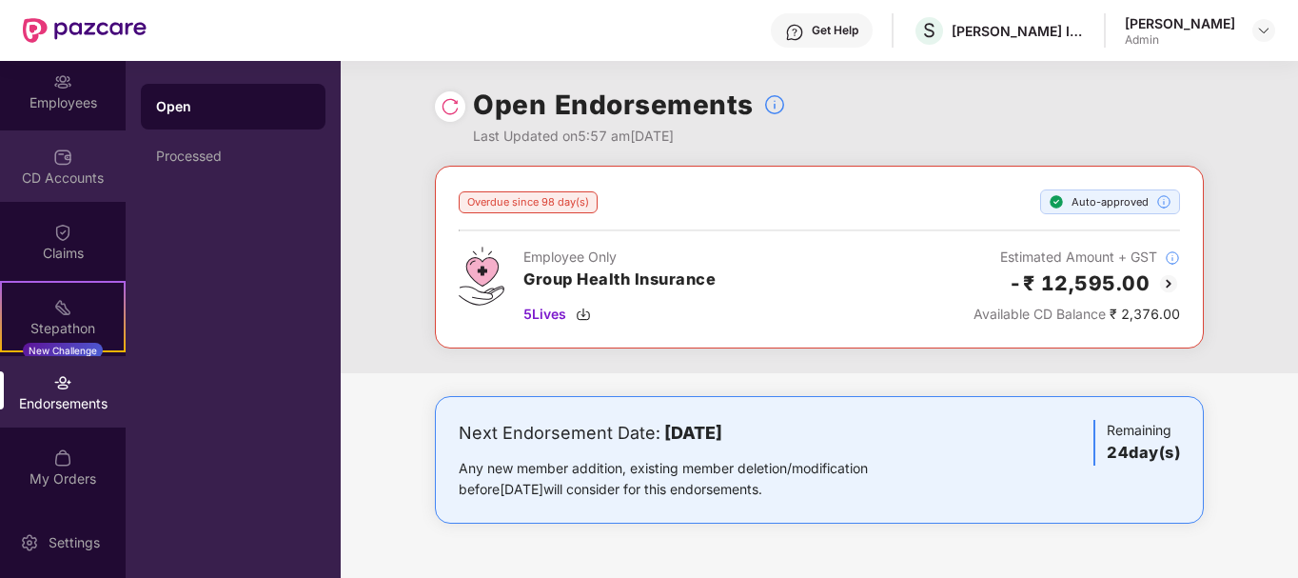
scroll to position [61, 0]
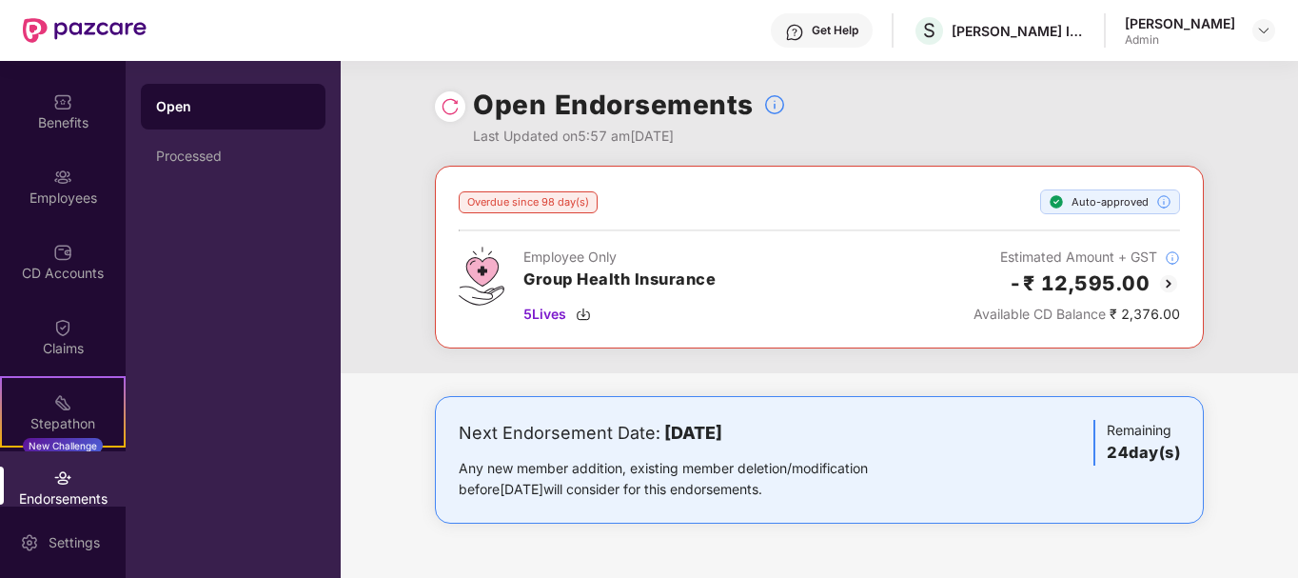
click at [49, 469] on div "Endorsements" at bounding box center [63, 486] width 126 height 71
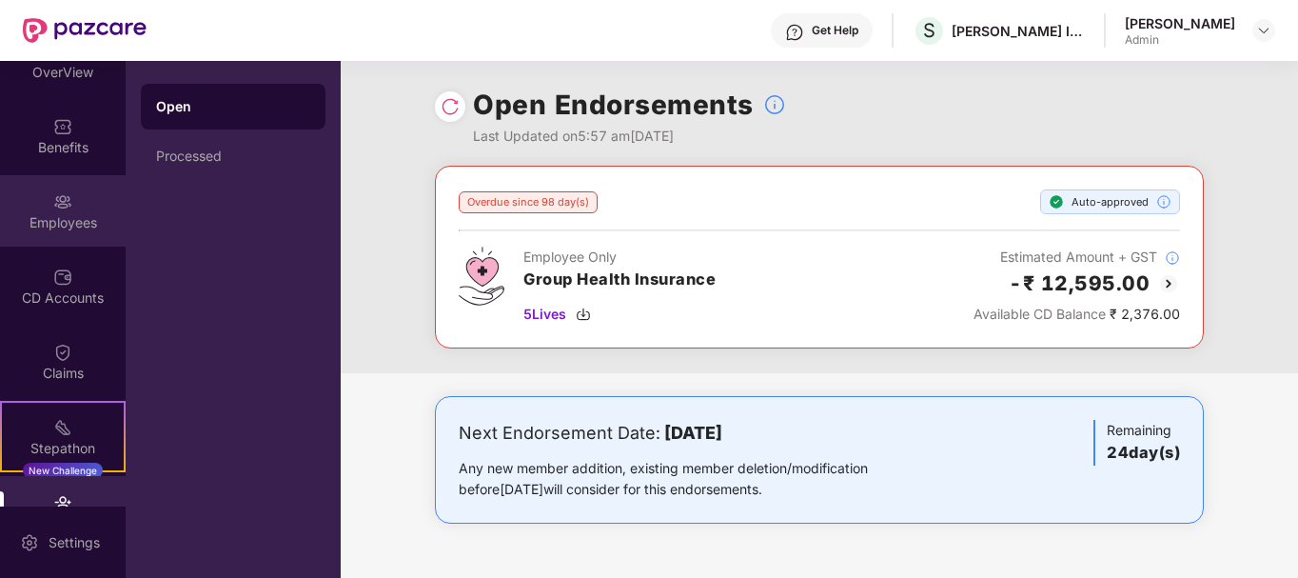
scroll to position [0, 0]
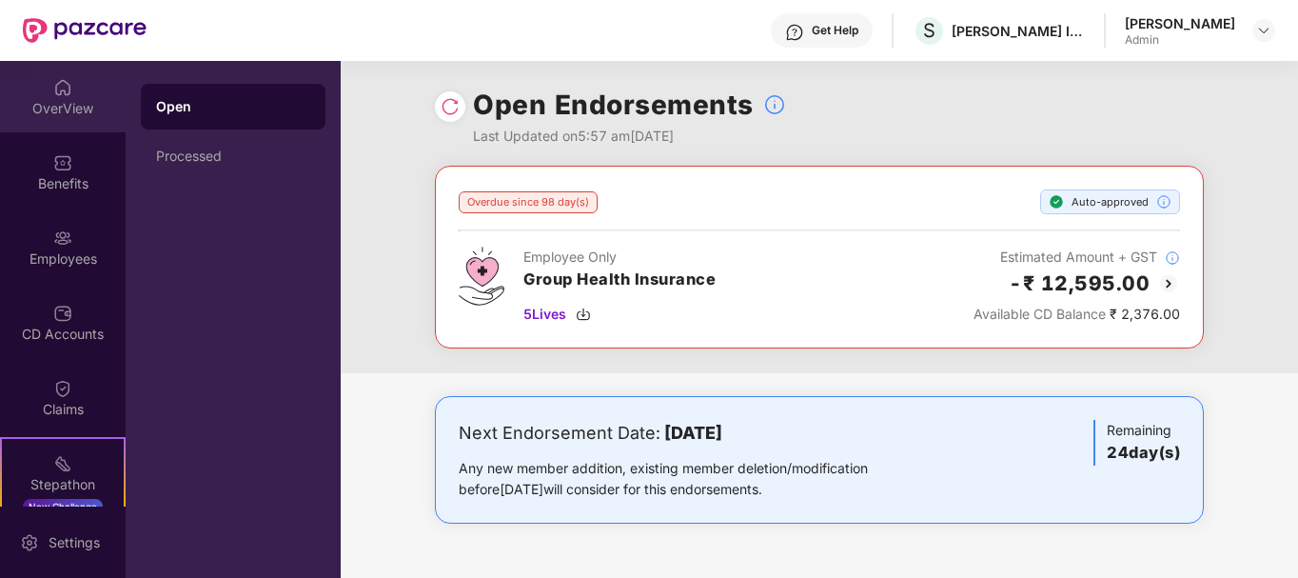
click at [70, 129] on div "OverView" at bounding box center [63, 96] width 126 height 71
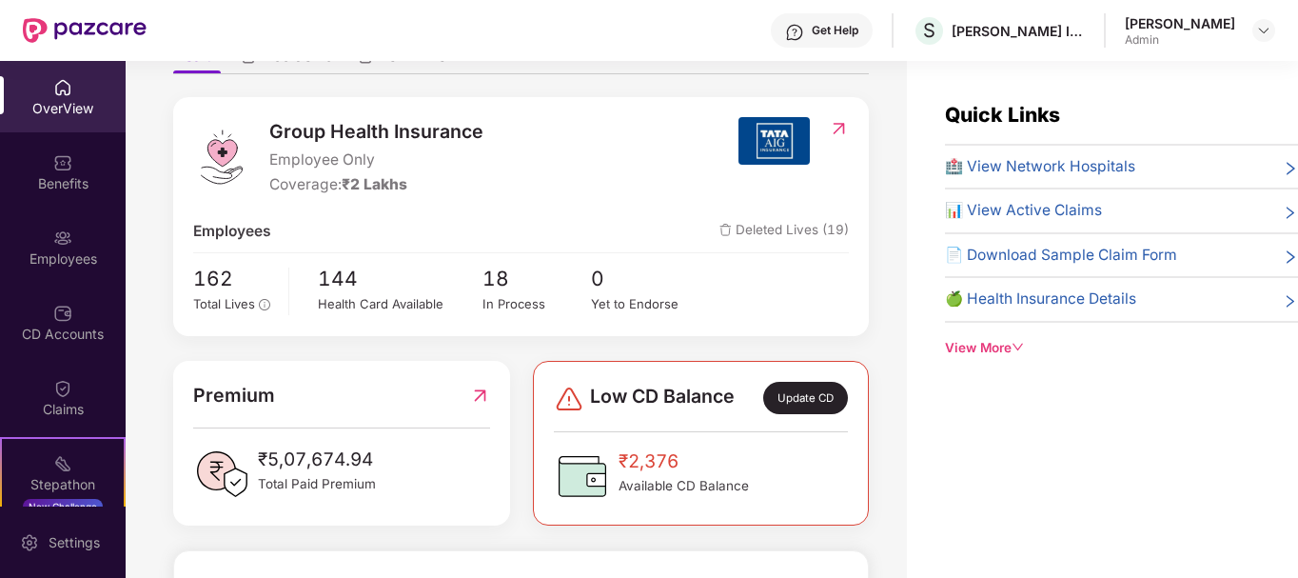
scroll to position [190, 0]
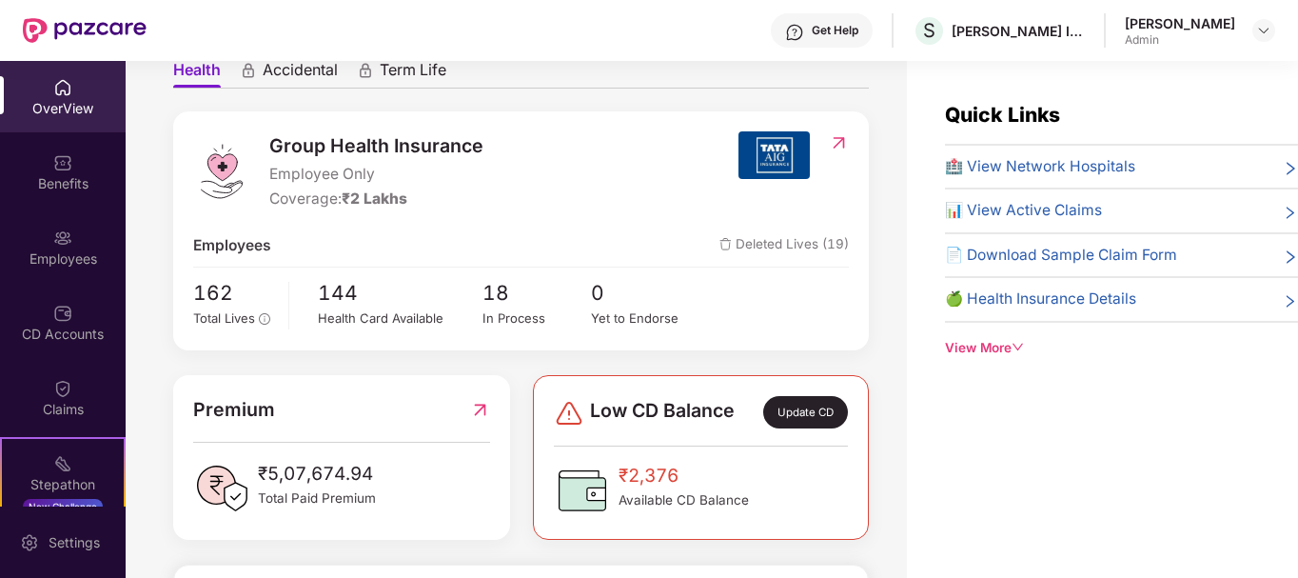
click at [780, 249] on span "Deleted Lives (19)" at bounding box center [784, 245] width 129 height 23
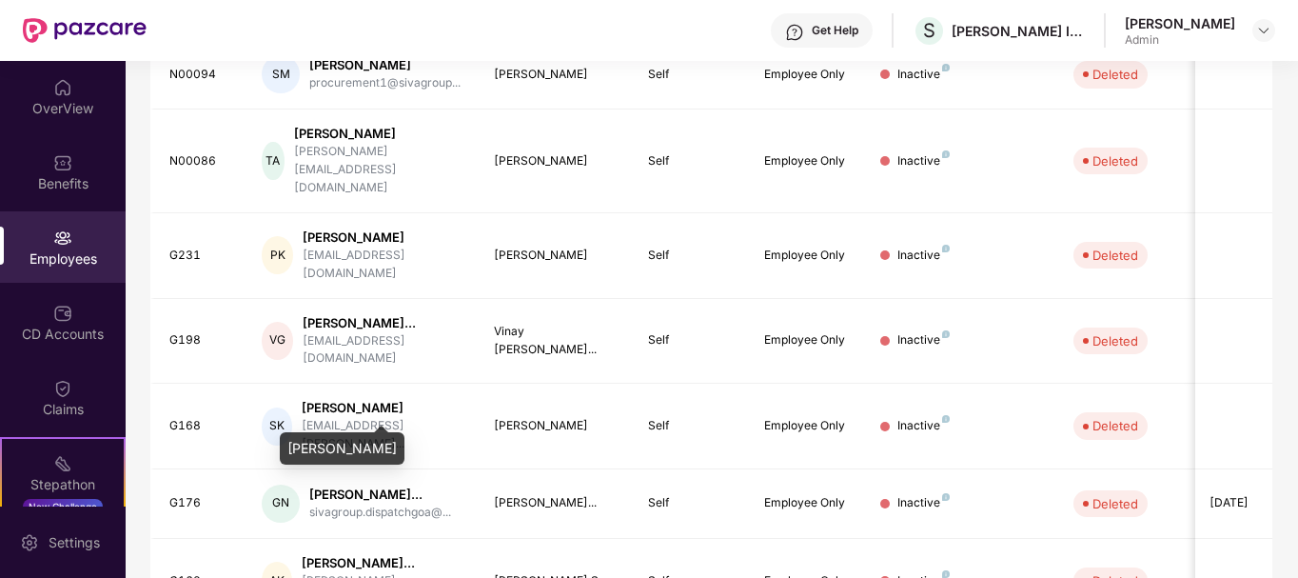
scroll to position [640, 0]
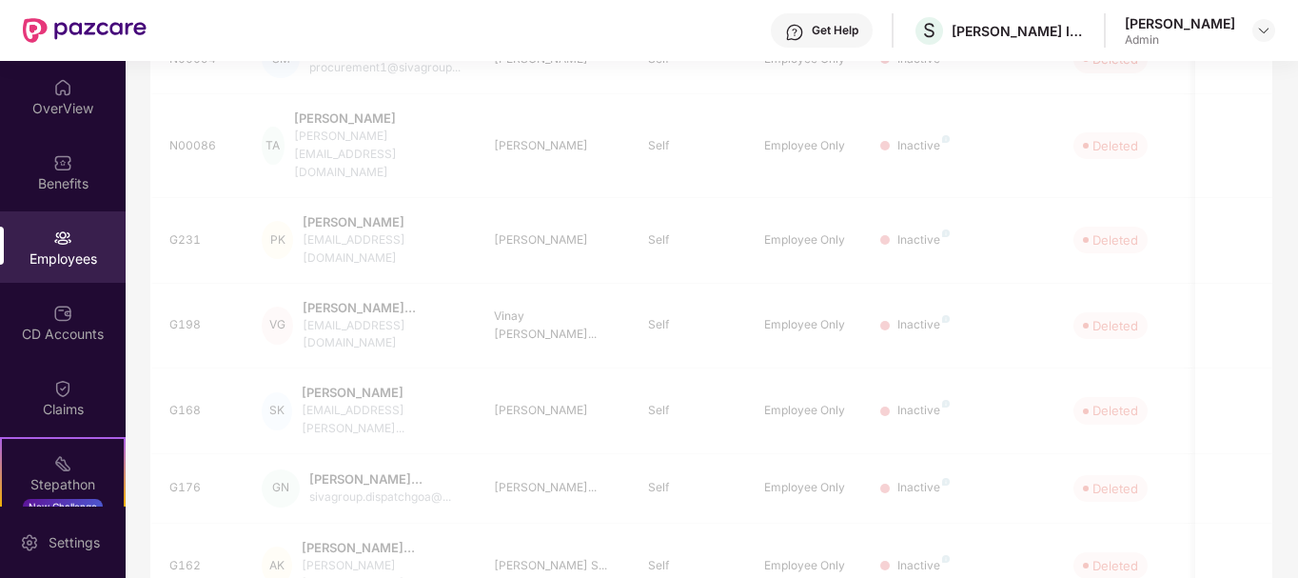
scroll to position [191, 0]
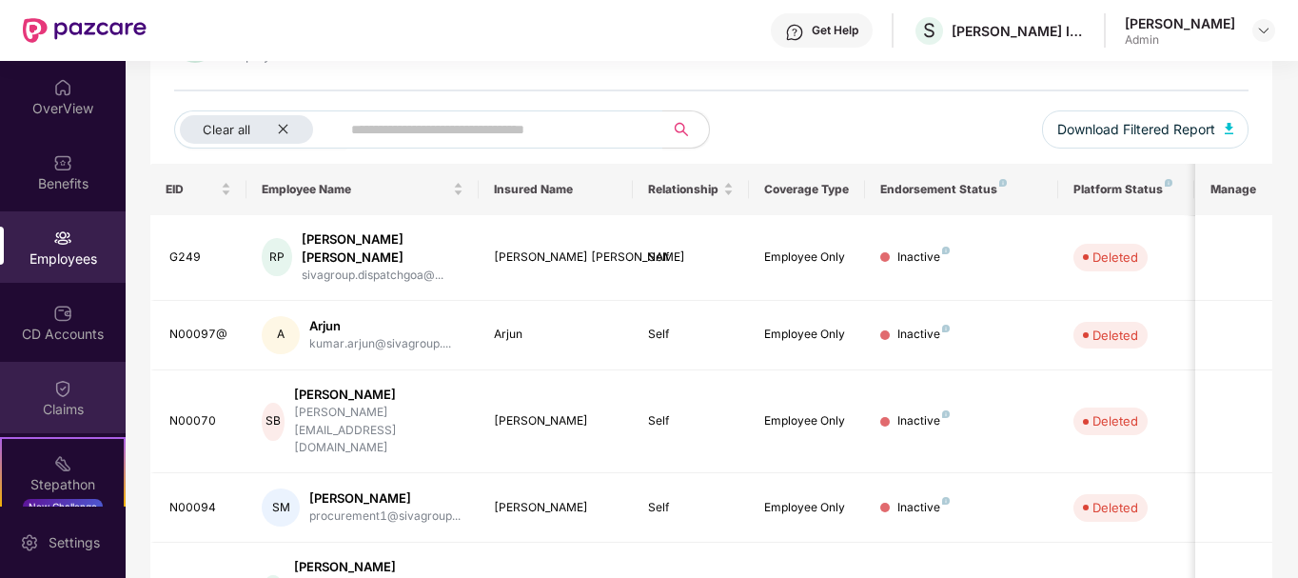
scroll to position [156, 0]
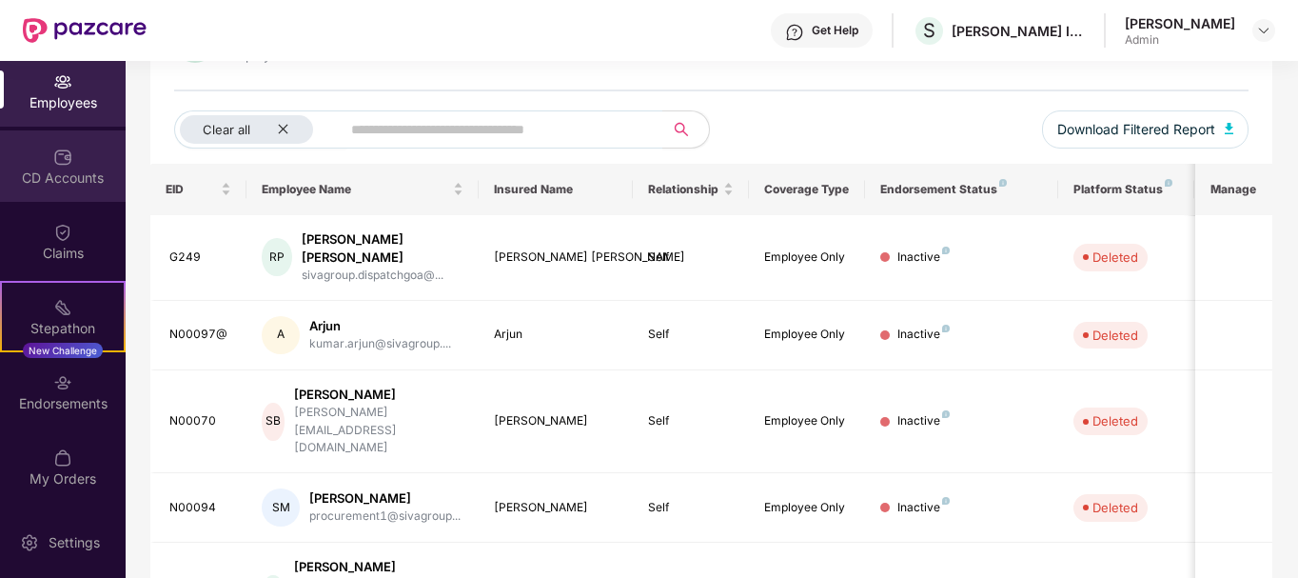
click at [69, 185] on div "CD Accounts" at bounding box center [63, 177] width 126 height 19
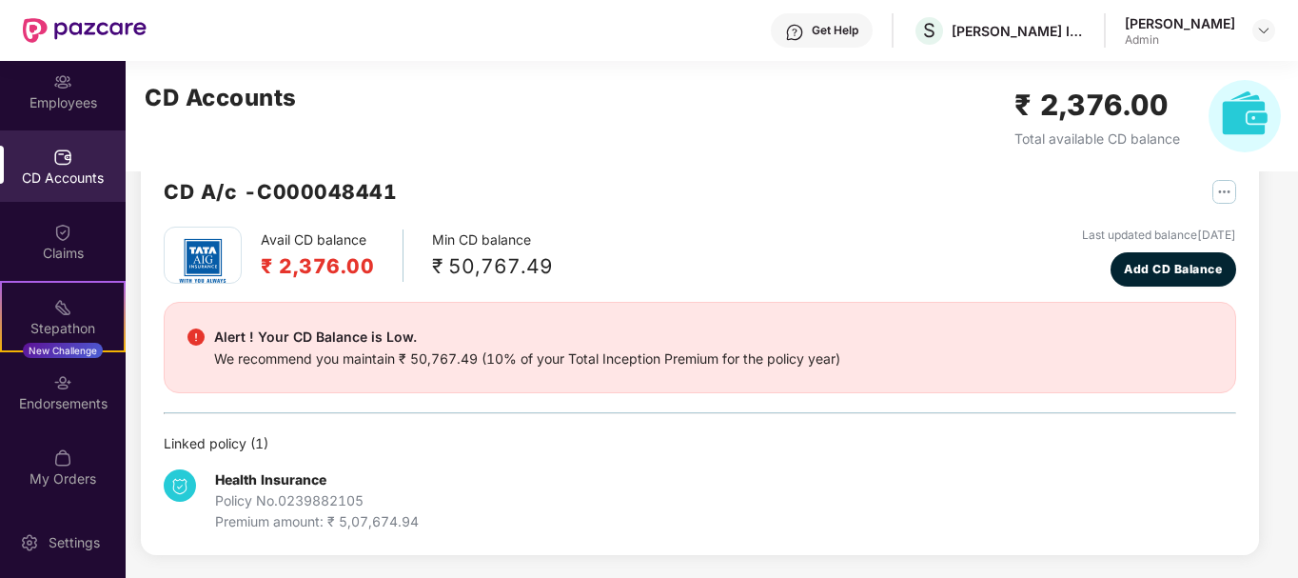
scroll to position [41, 0]
click at [50, 395] on div "Endorsements" at bounding box center [63, 403] width 126 height 19
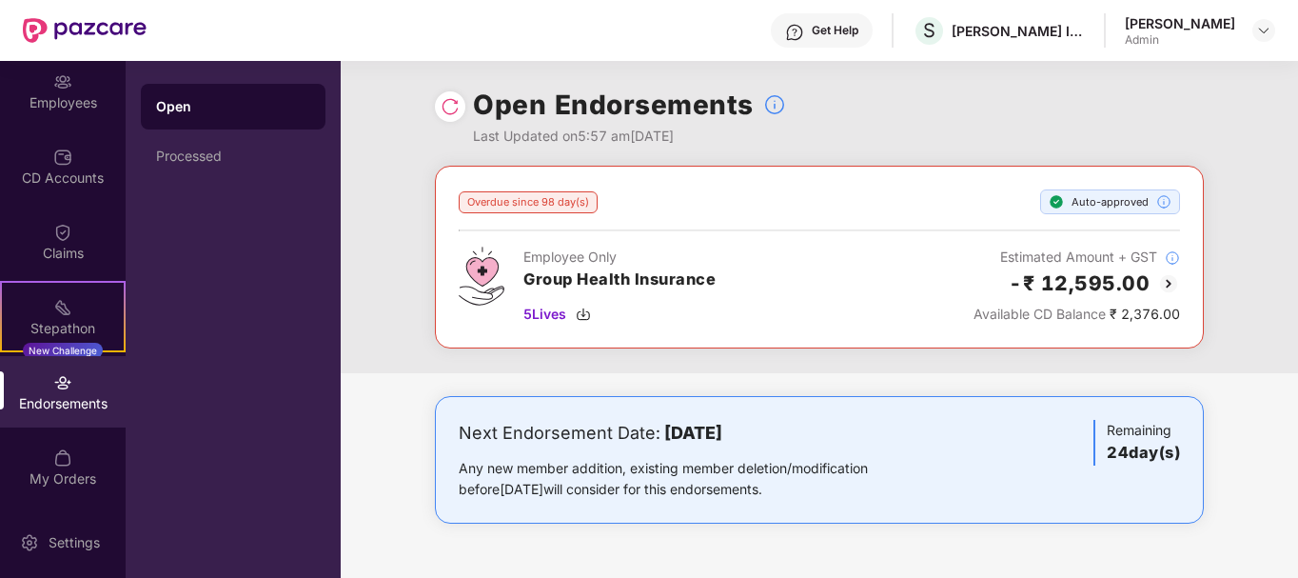
click at [1137, 203] on div "Auto-approved" at bounding box center [1110, 201] width 140 height 25
click at [72, 117] on div "Employees" at bounding box center [63, 90] width 126 height 71
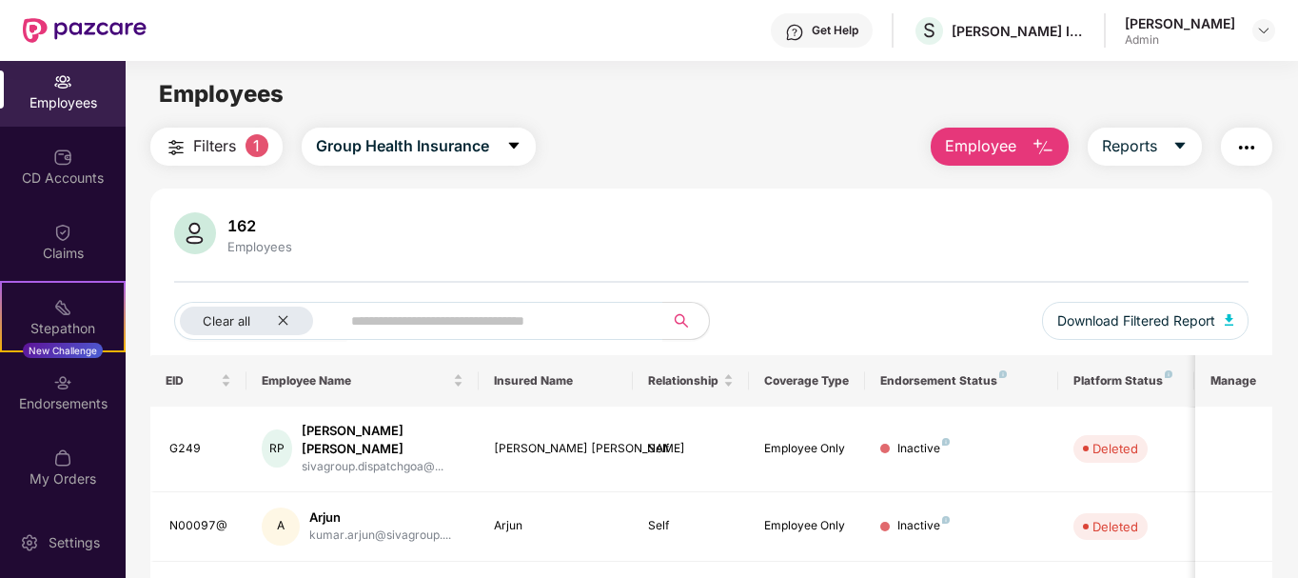
click at [225, 148] on span "Filters" at bounding box center [214, 146] width 43 height 24
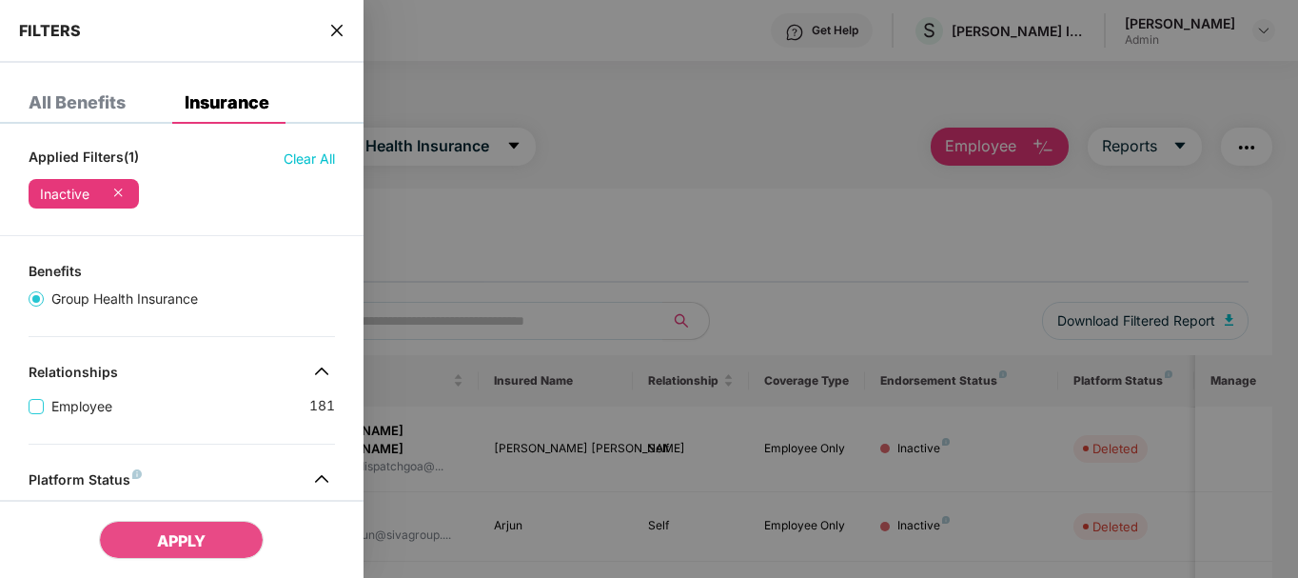
click at [371, 264] on div at bounding box center [649, 289] width 1298 height 578
click at [456, 324] on div at bounding box center [649, 289] width 1298 height 578
click at [459, 307] on div at bounding box center [649, 289] width 1298 height 578
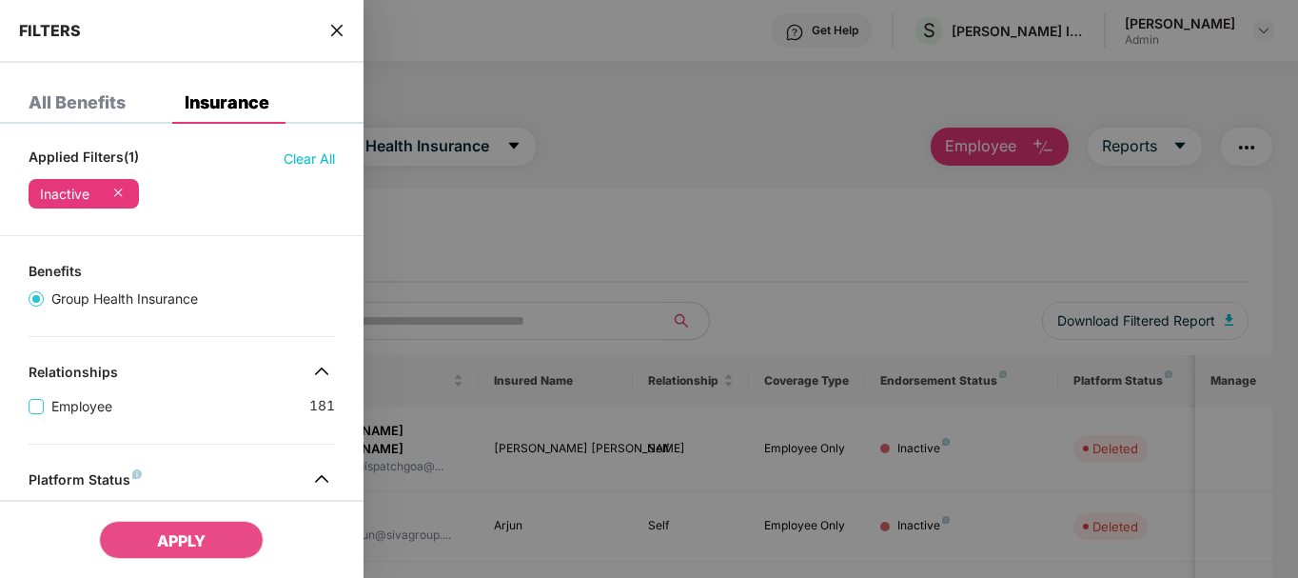
click at [459, 307] on div at bounding box center [649, 289] width 1298 height 578
click at [42, 110] on div "All Benefits" at bounding box center [77, 102] width 97 height 19
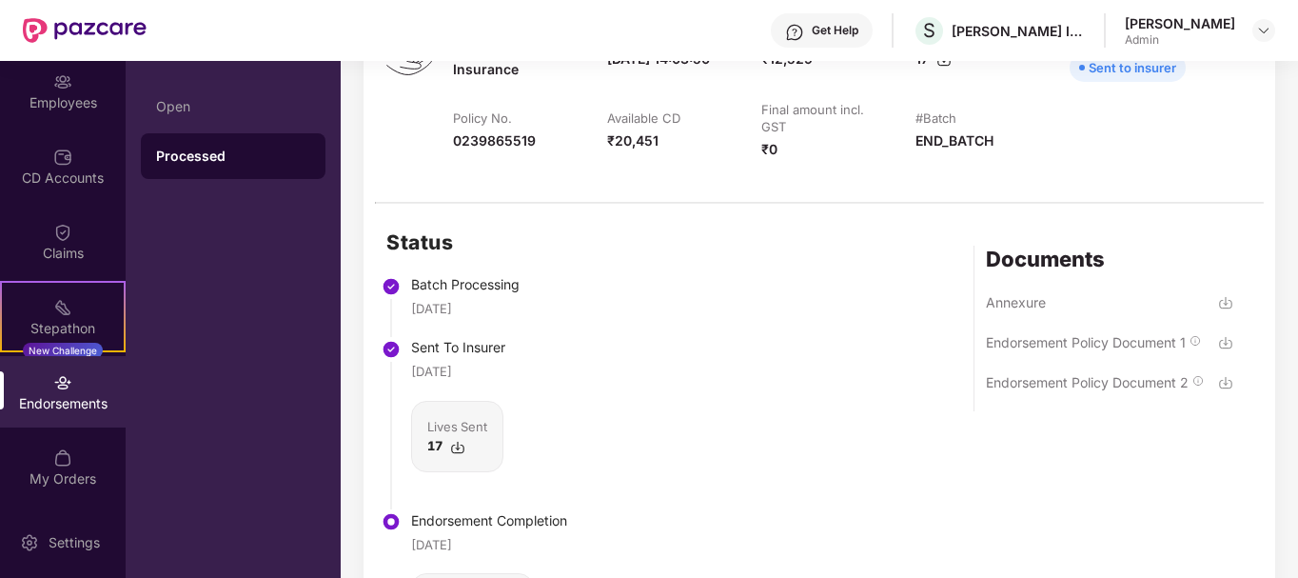
scroll to position [410, 0]
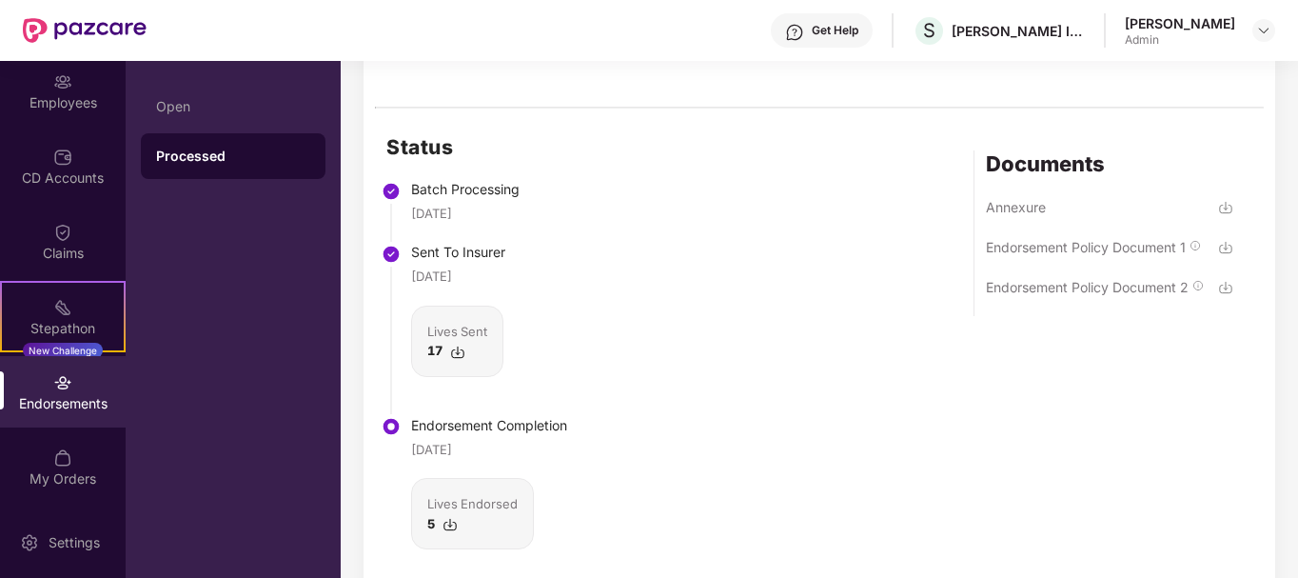
click at [460, 347] on img at bounding box center [457, 352] width 15 height 15
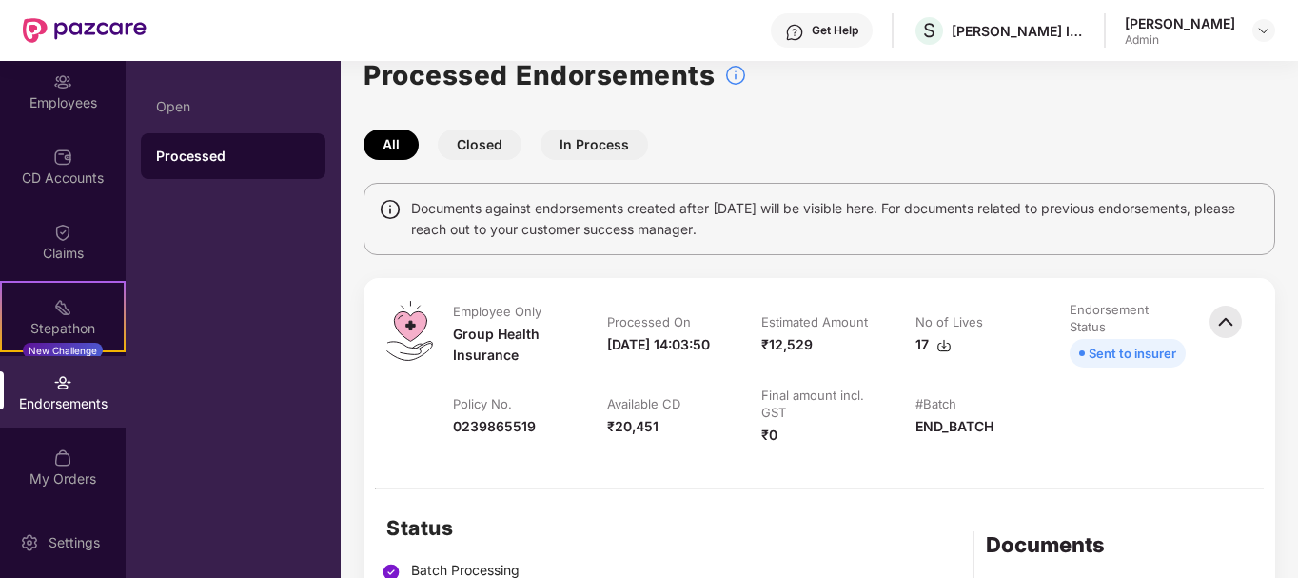
scroll to position [0, 0]
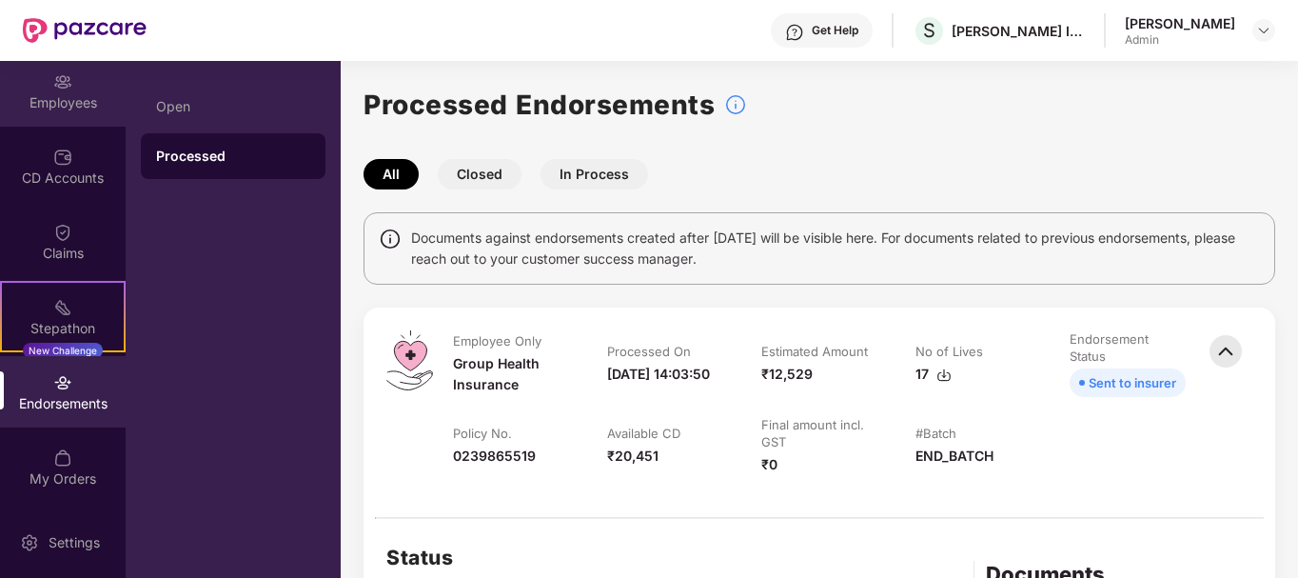
click at [89, 93] on div "Employees" at bounding box center [63, 102] width 126 height 19
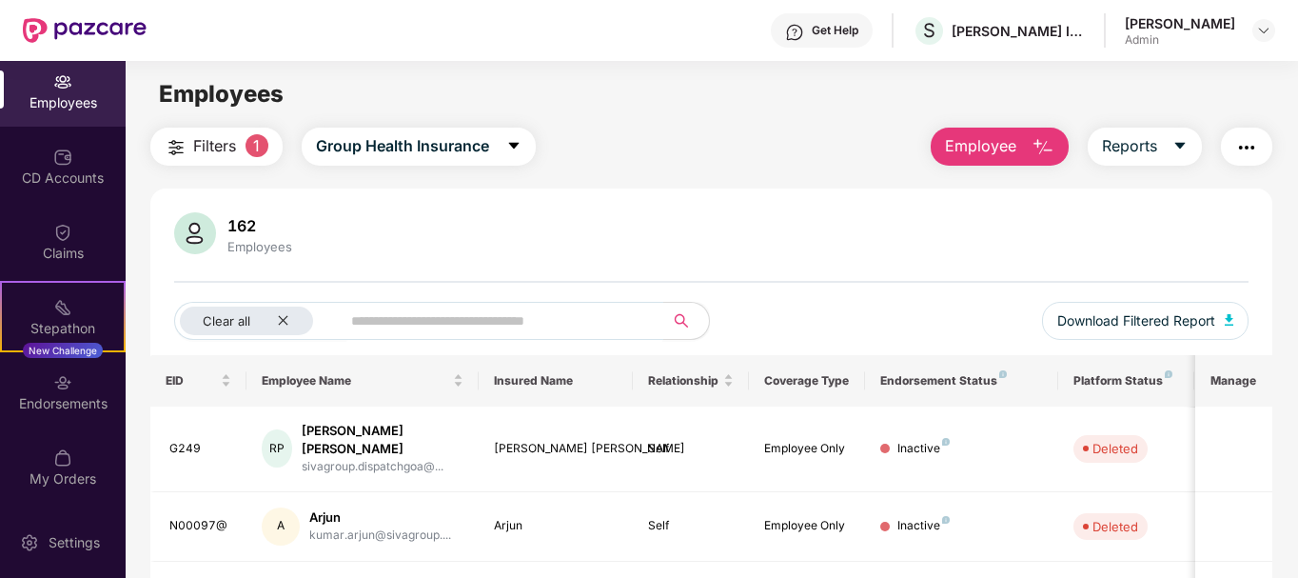
click at [410, 328] on input "text" at bounding box center [494, 320] width 287 height 29
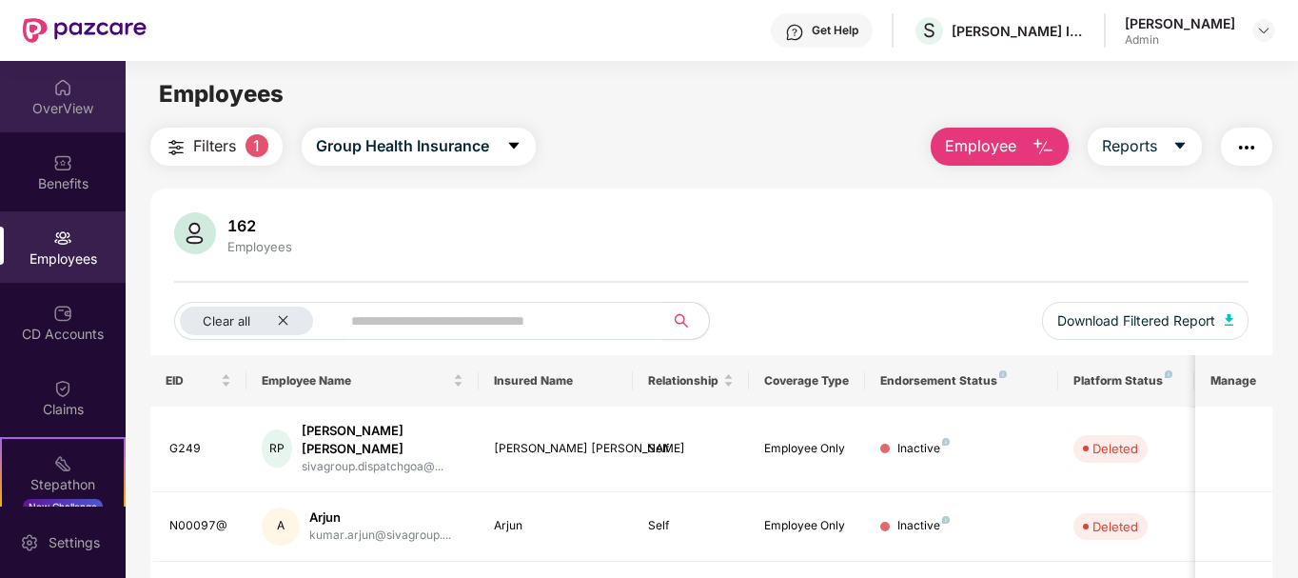
click at [63, 111] on div "OverView" at bounding box center [63, 108] width 126 height 19
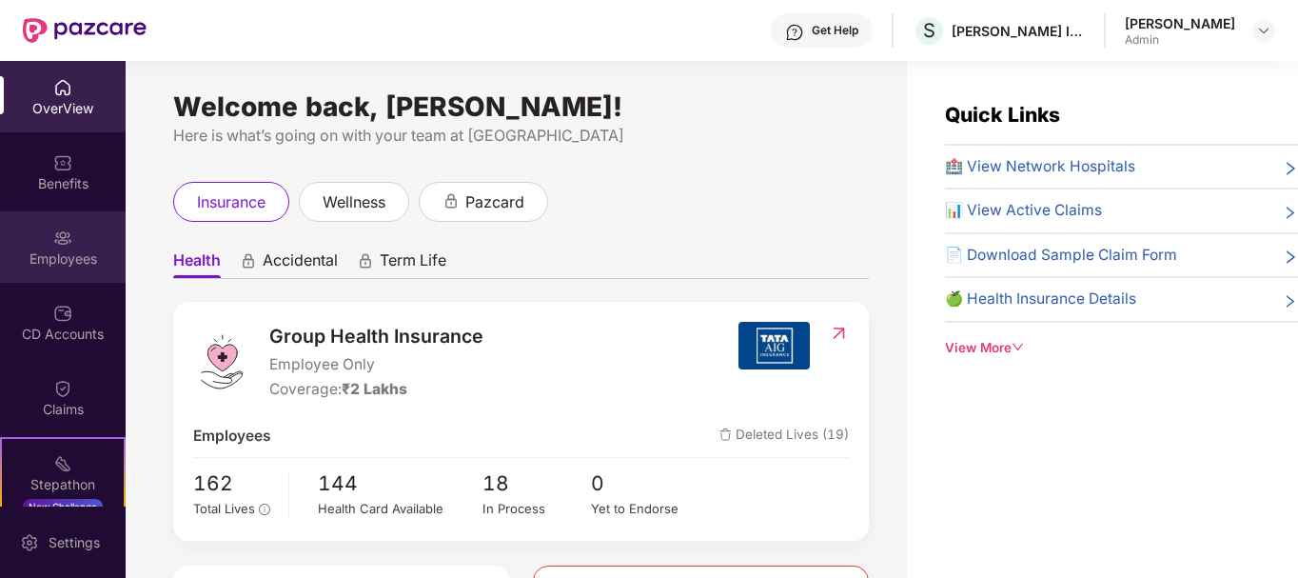
click at [47, 242] on div "Employees" at bounding box center [63, 246] width 126 height 71
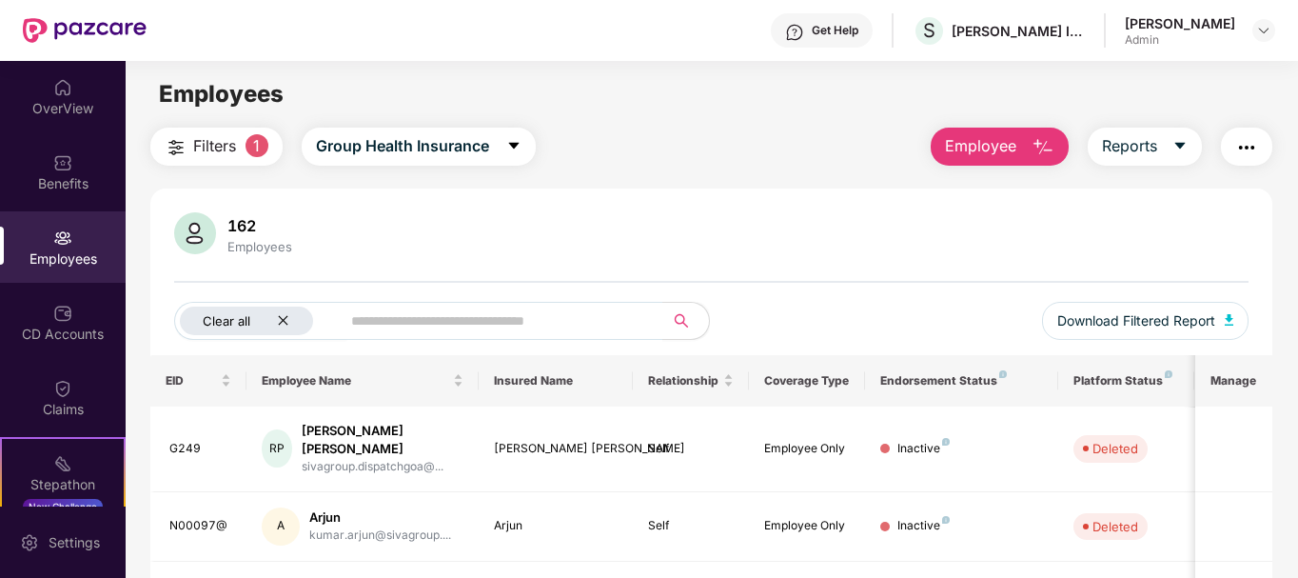
click at [287, 315] on icon "close" at bounding box center [283, 320] width 12 height 12
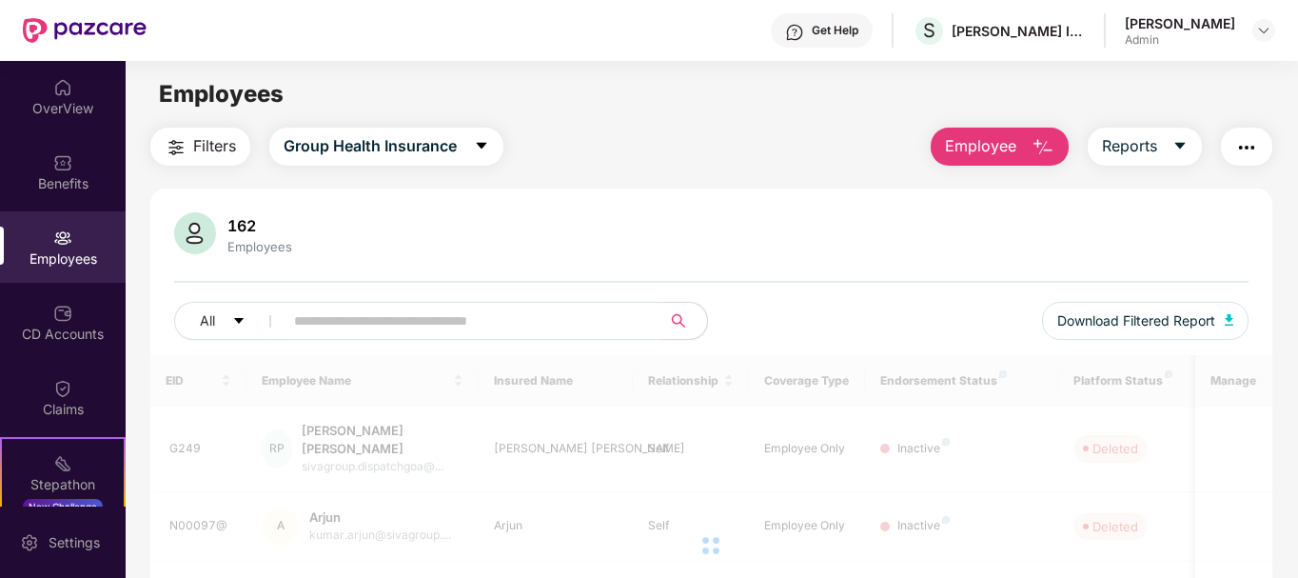
click at [385, 327] on input "text" at bounding box center [465, 320] width 342 height 29
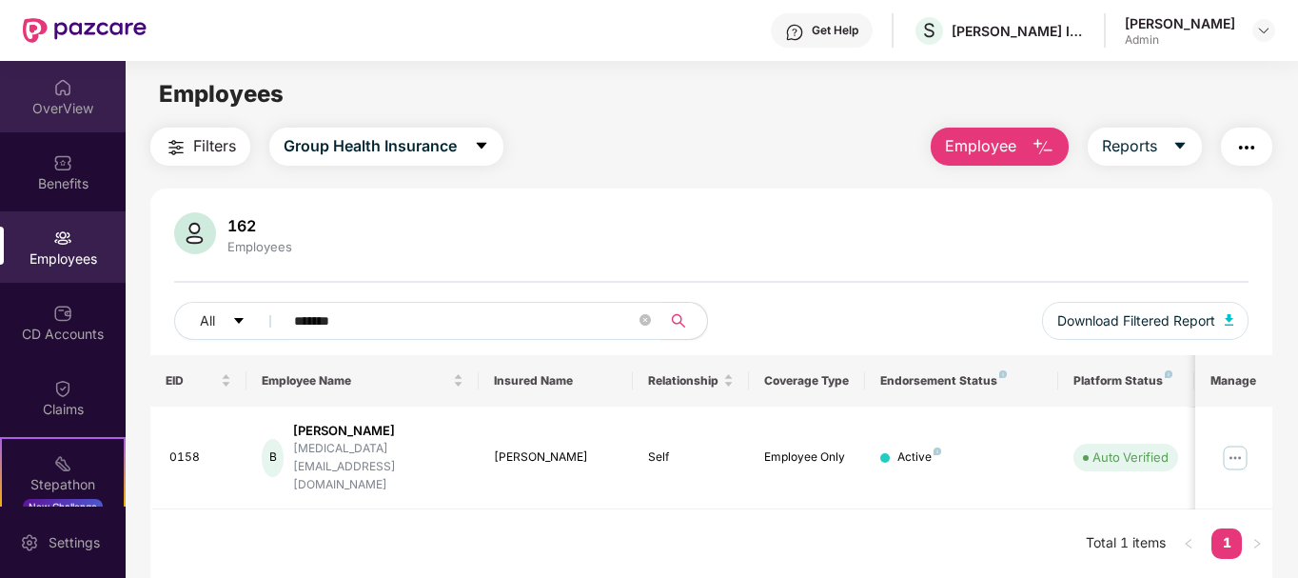
type input "*******"
click at [69, 85] on div "OverView" at bounding box center [63, 96] width 126 height 71
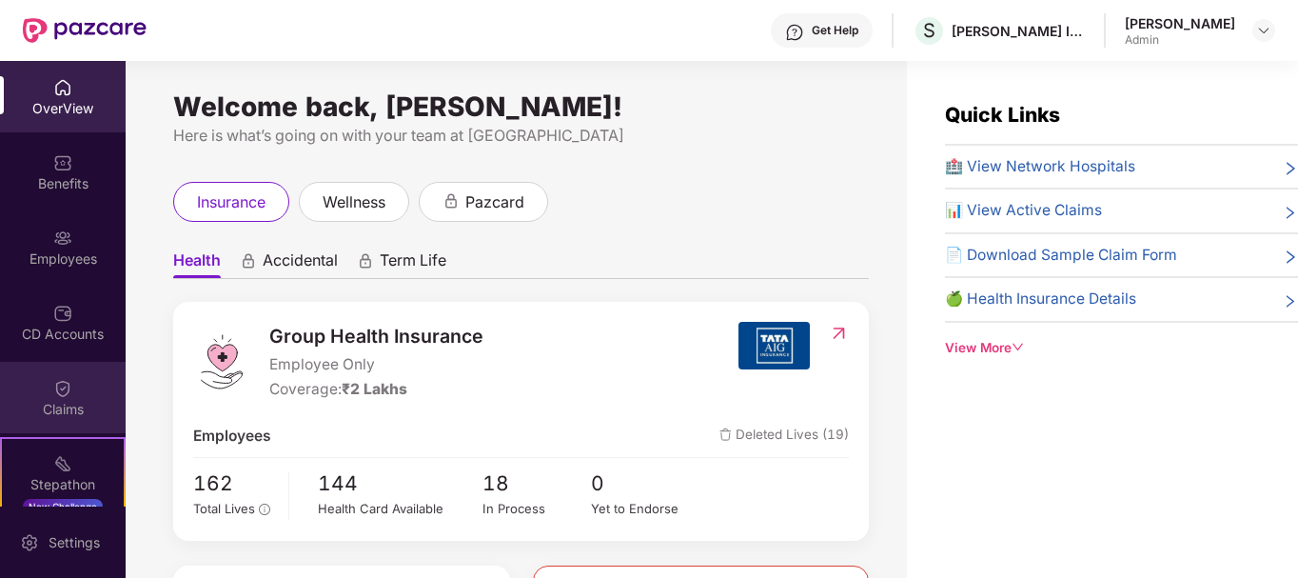
scroll to position [156, 0]
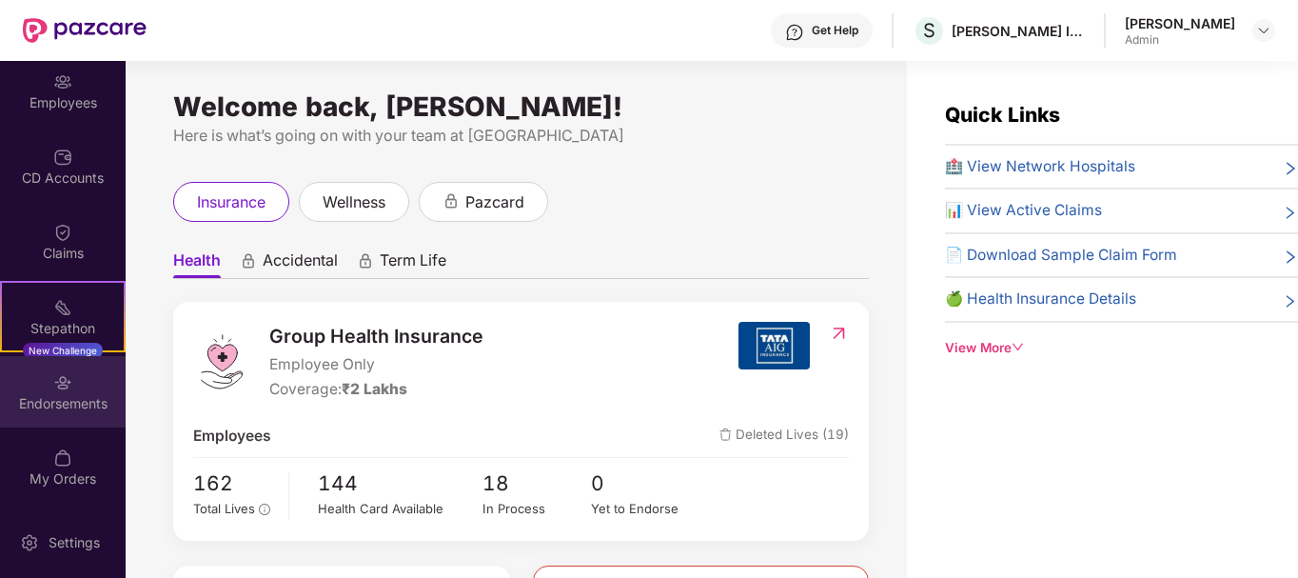
click at [68, 382] on img at bounding box center [62, 382] width 19 height 19
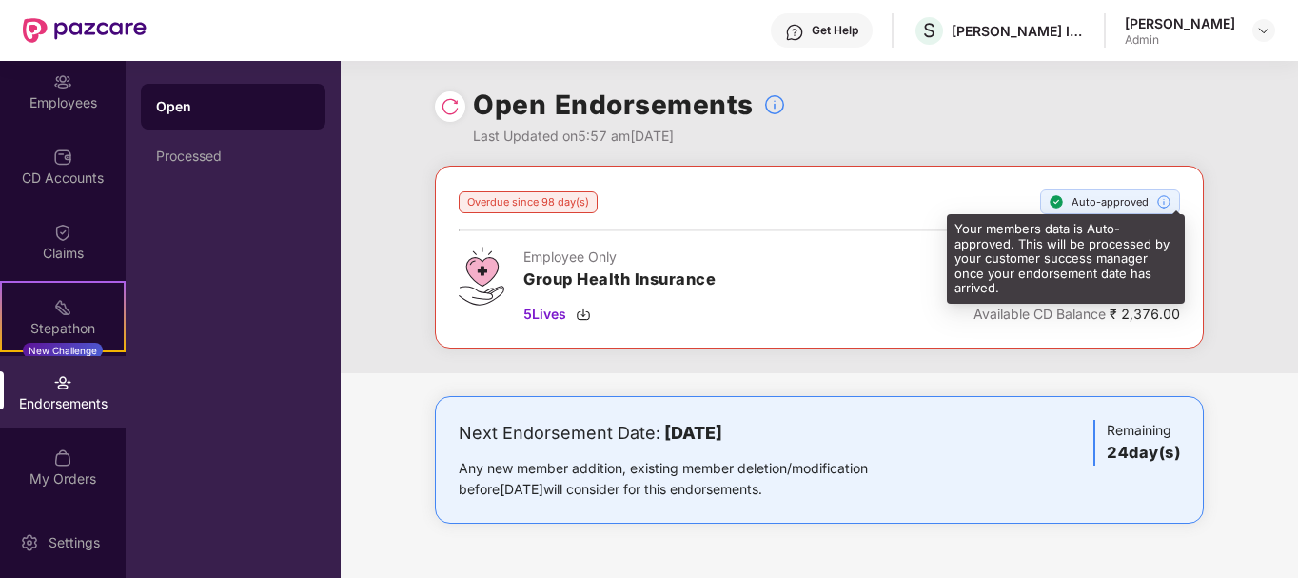
click at [1170, 198] on img at bounding box center [1164, 201] width 15 height 15
click at [1158, 200] on img at bounding box center [1164, 201] width 15 height 15
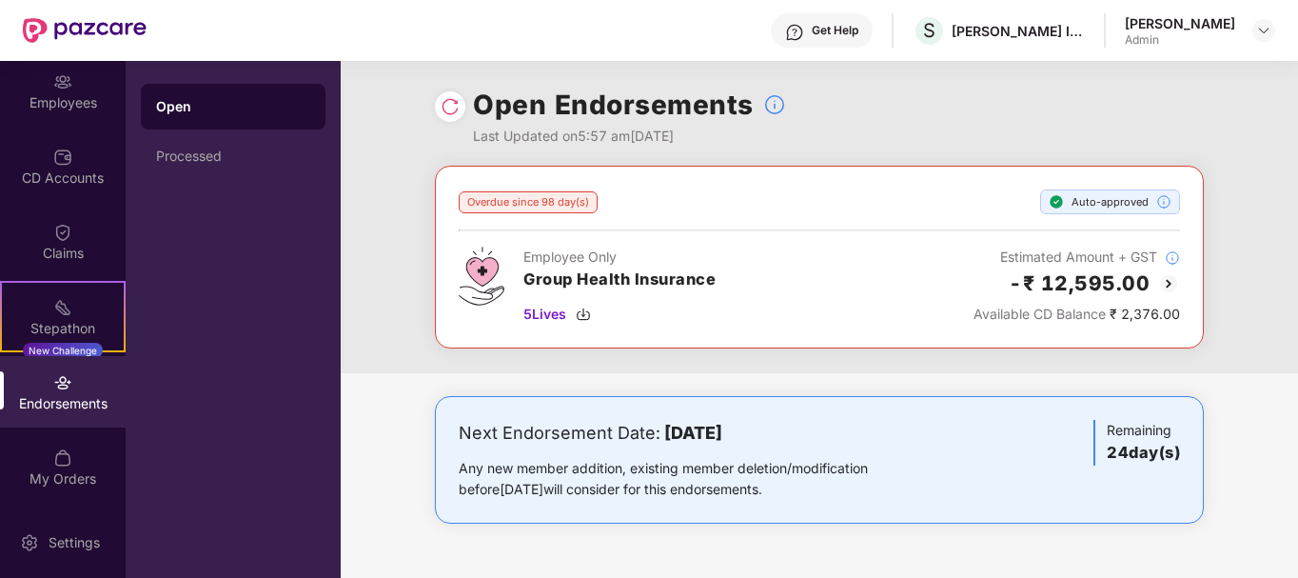
click at [1124, 203] on div "Auto-approved" at bounding box center [1110, 201] width 140 height 25
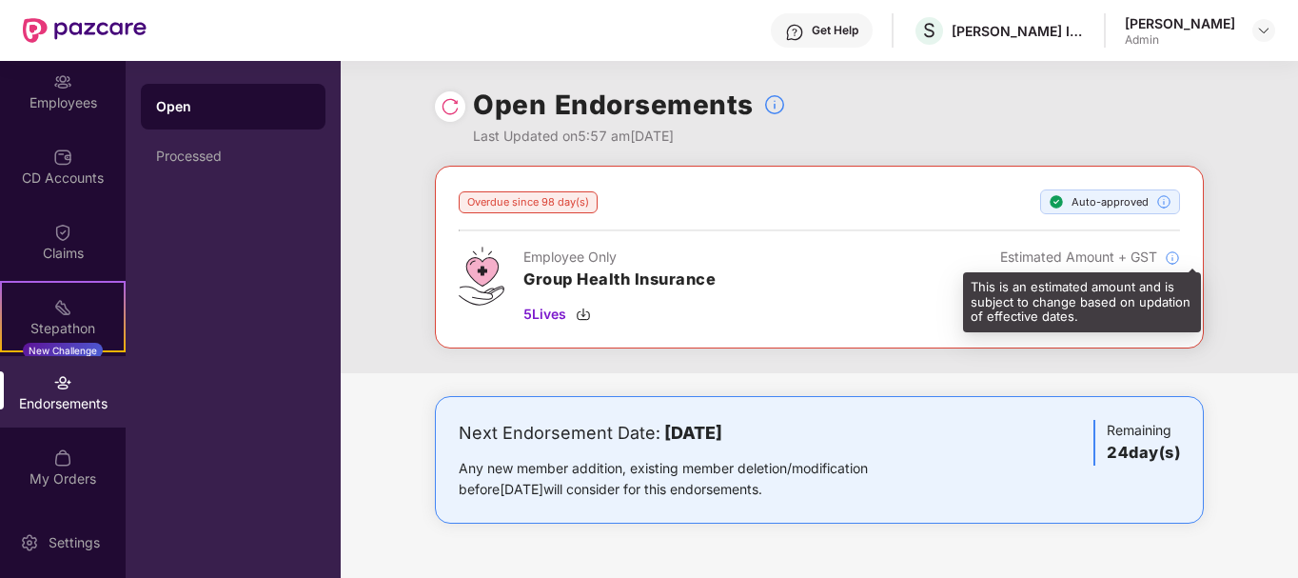
click at [1172, 252] on img at bounding box center [1172, 257] width 15 height 15
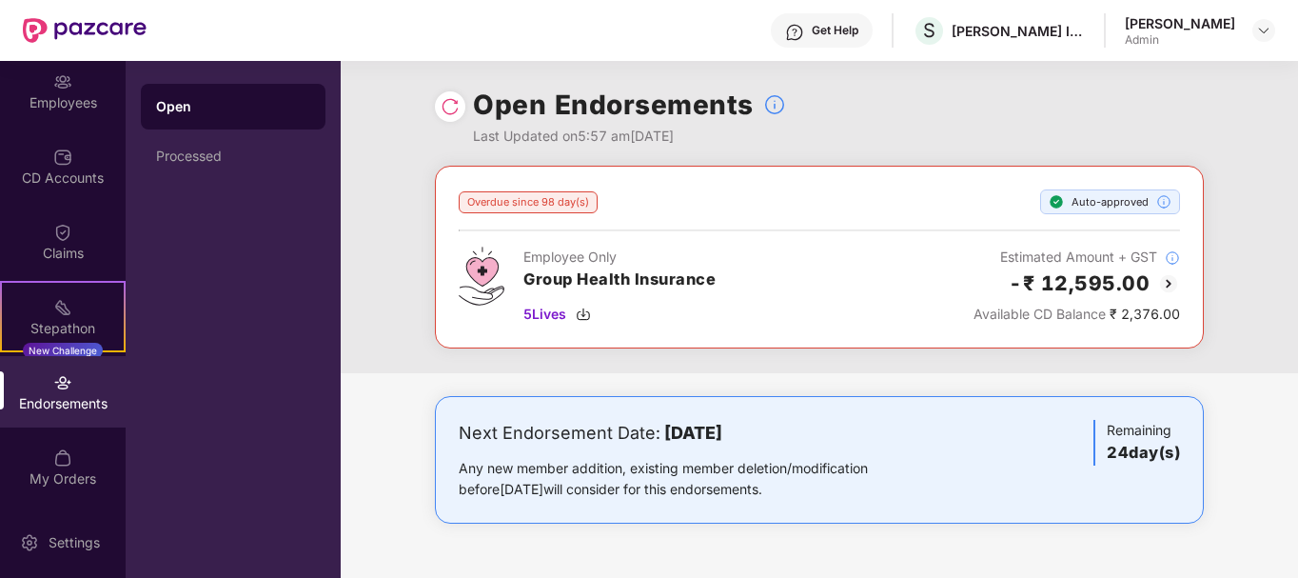
click at [1137, 203] on div "Auto-approved" at bounding box center [1110, 201] width 140 height 25
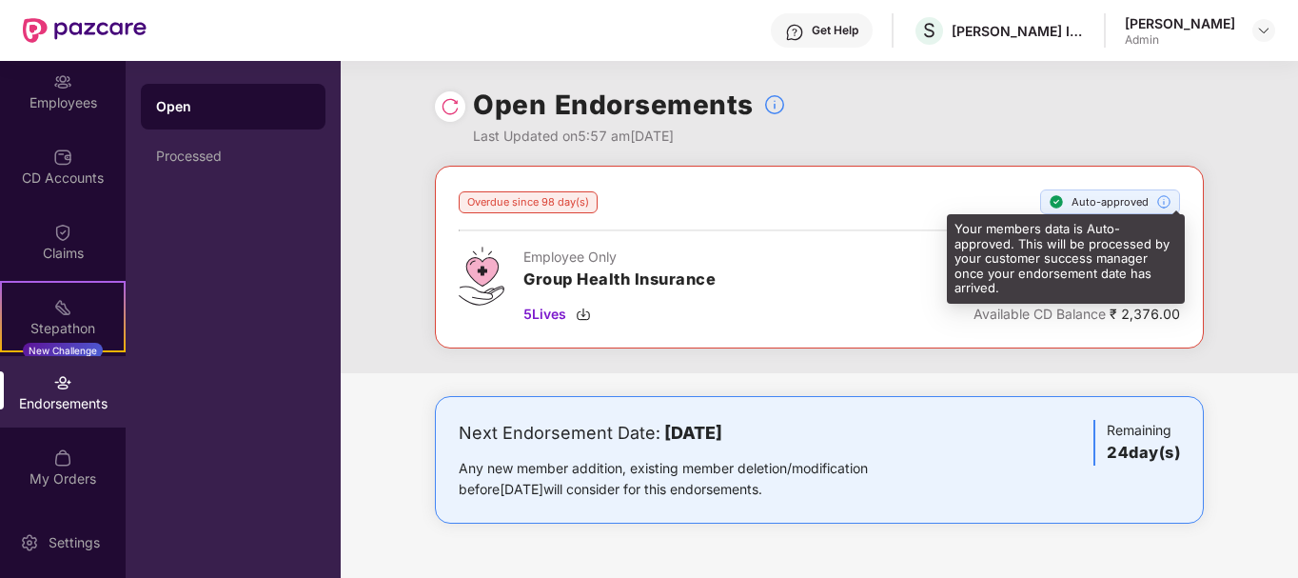
click at [1167, 199] on img at bounding box center [1164, 201] width 15 height 15
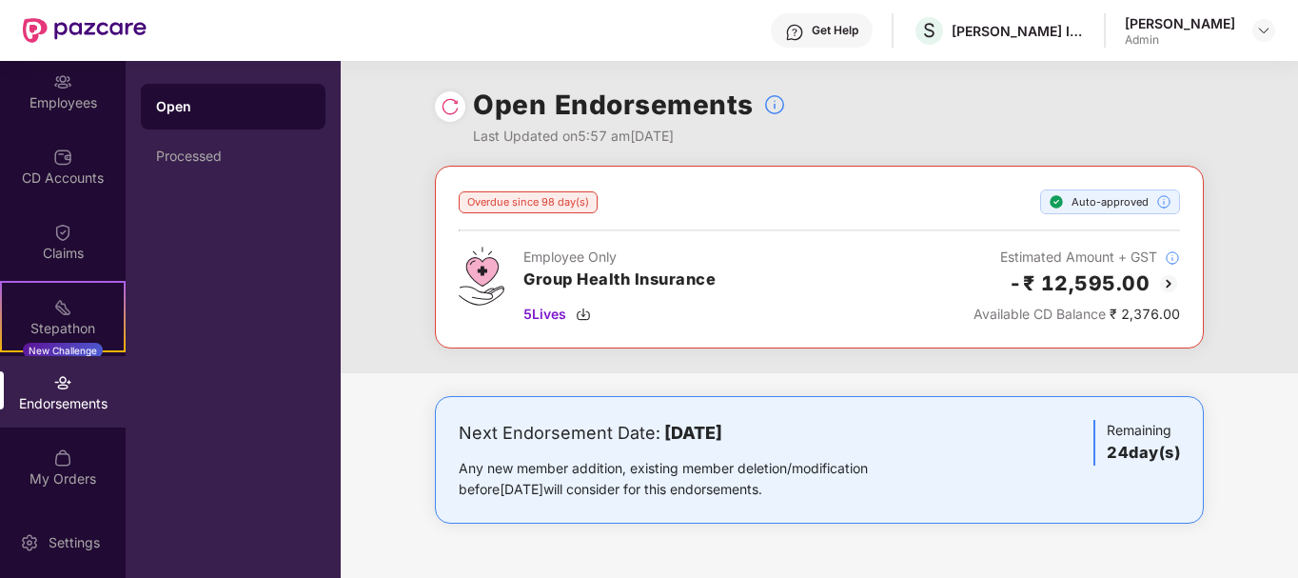
click at [1133, 200] on div "Auto-approved" at bounding box center [1110, 201] width 140 height 25
click at [1112, 278] on h2 "-₹ 12,595.00" at bounding box center [1079, 282] width 141 height 31
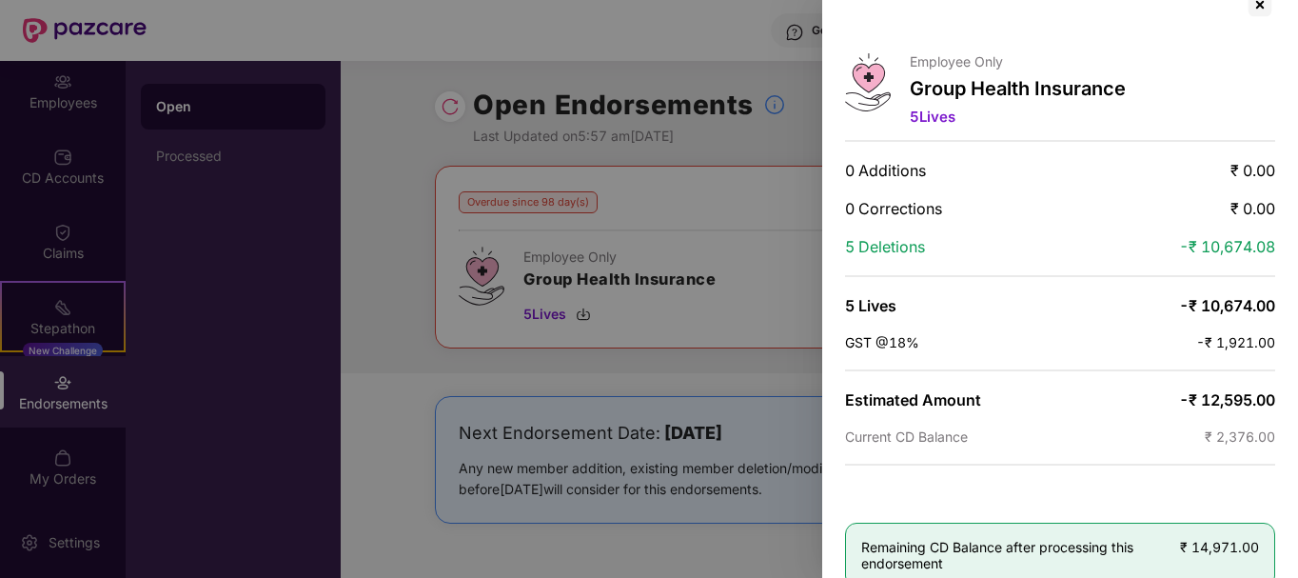
scroll to position [66, 0]
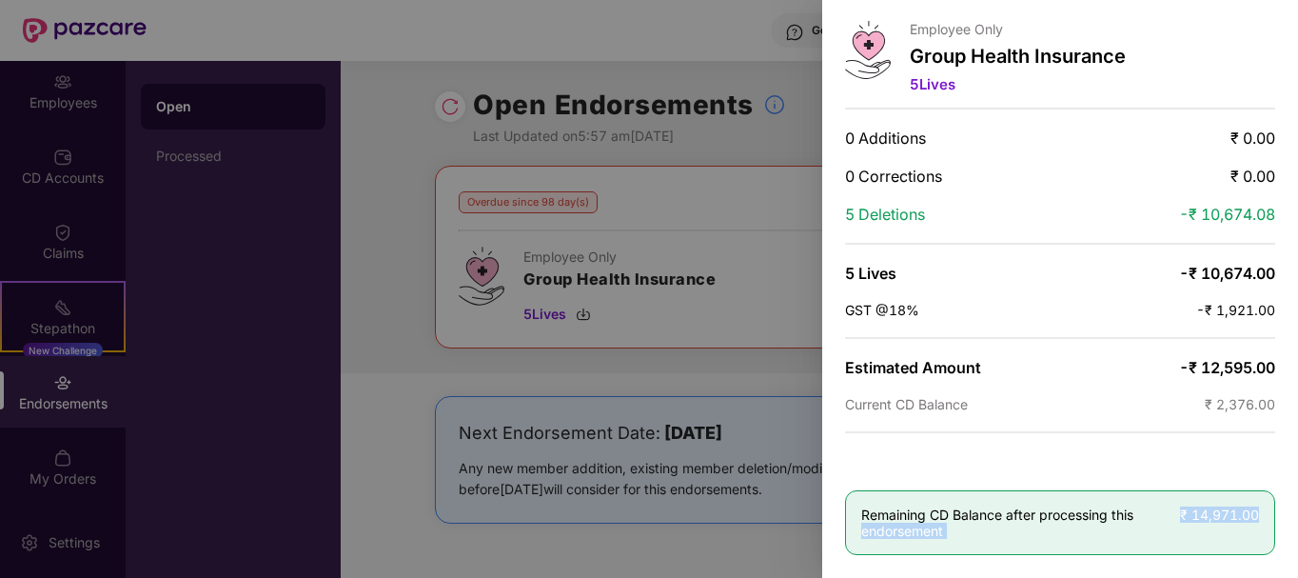
drag, startPoint x: 1174, startPoint y: 516, endPoint x: 1261, endPoint y: 514, distance: 87.6
click at [1261, 514] on div "Remaining CD Balance after processing this endorsement ₹ 14,971.00" at bounding box center [1060, 522] width 430 height 65
click at [1244, 514] on span "₹ 14,971.00" at bounding box center [1219, 514] width 79 height 16
drag, startPoint x: 1191, startPoint y: 372, endPoint x: 1273, endPoint y: 375, distance: 81.9
click at [1273, 375] on span "-₹ 12,595.00" at bounding box center [1227, 367] width 96 height 19
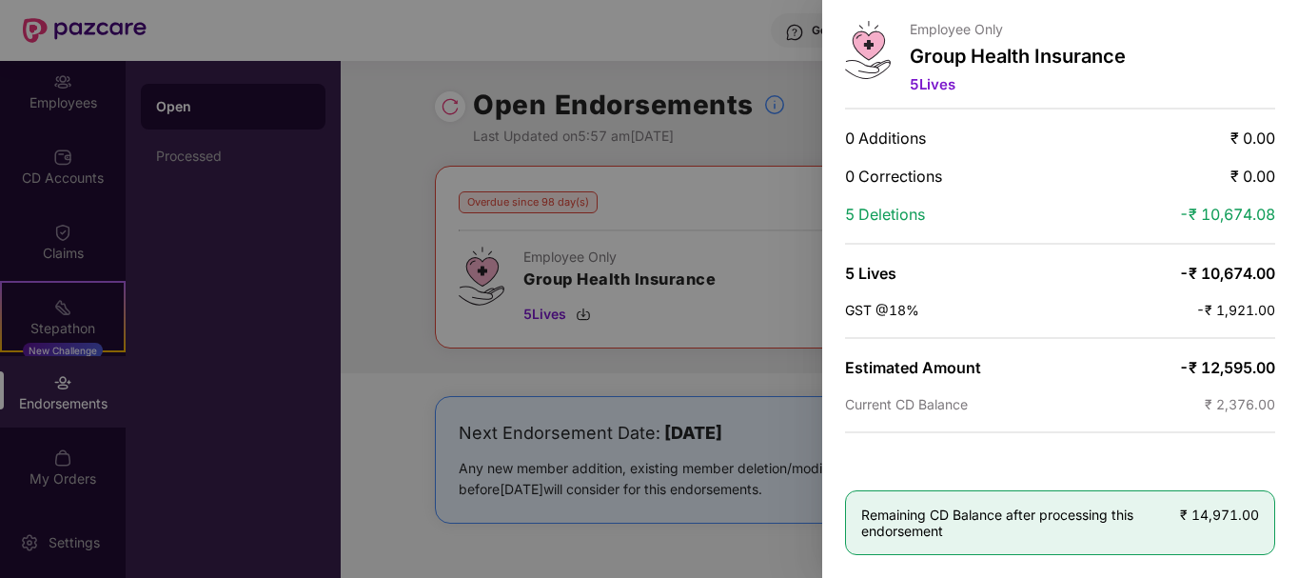
click at [640, 343] on div at bounding box center [649, 289] width 1298 height 578
click at [373, 139] on div at bounding box center [649, 289] width 1298 height 578
click at [603, 148] on div at bounding box center [649, 289] width 1298 height 578
click at [561, 309] on div at bounding box center [649, 289] width 1298 height 578
click at [669, 293] on div at bounding box center [649, 289] width 1298 height 578
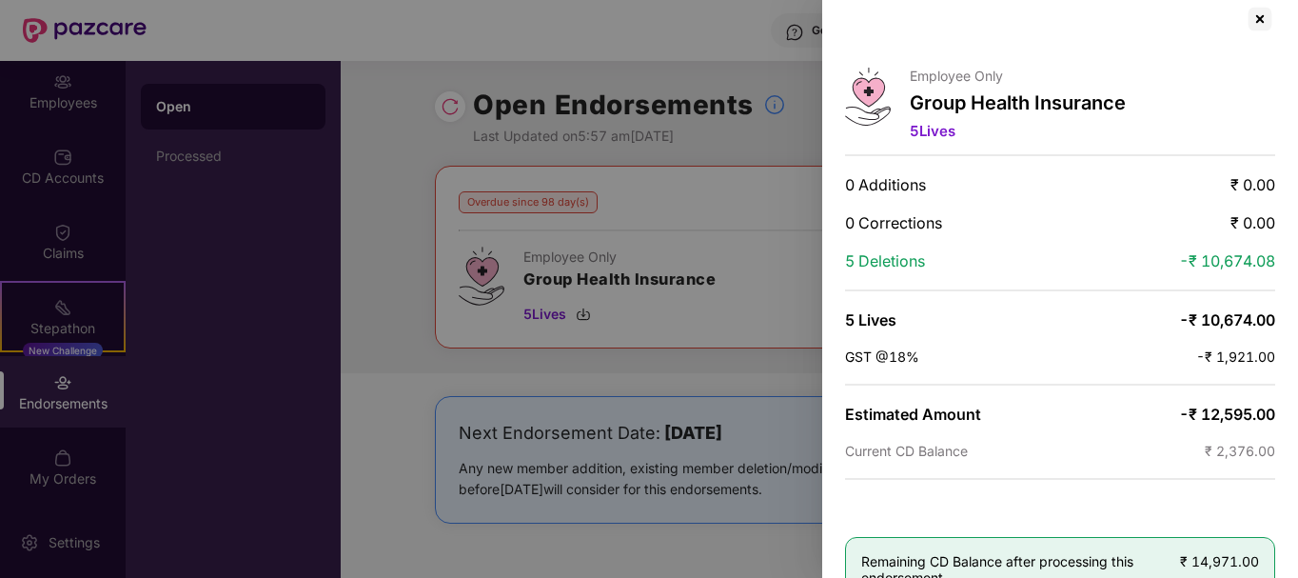
scroll to position [0, 0]
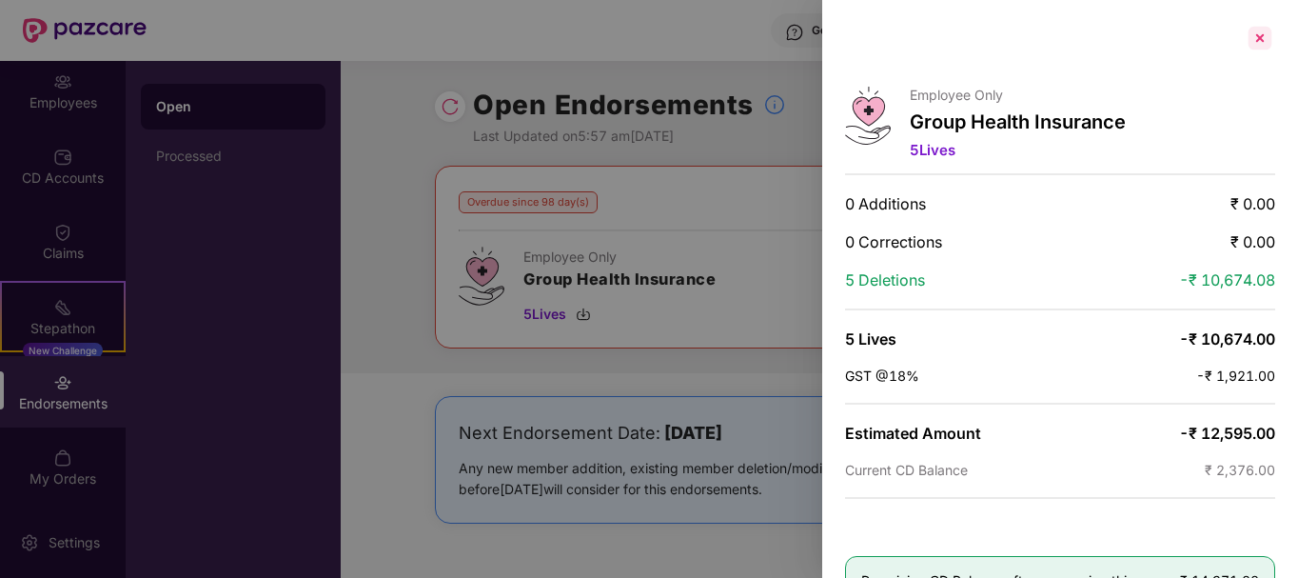
click at [1257, 33] on div at bounding box center [1260, 38] width 30 height 30
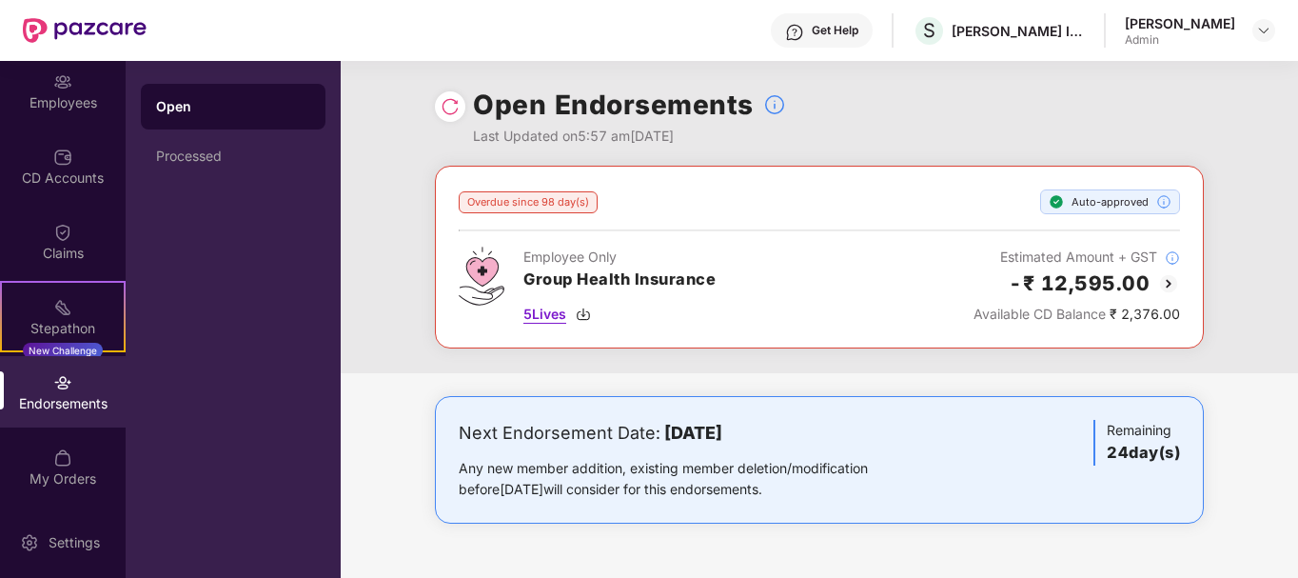
click at [548, 316] on span "5 Lives" at bounding box center [545, 314] width 43 height 21
drag, startPoint x: 463, startPoint y: 202, endPoint x: 569, endPoint y: 210, distance: 107.0
click at [569, 210] on div "Overdue since 98 day(s)" at bounding box center [528, 202] width 139 height 22
drag, startPoint x: 592, startPoint y: 185, endPoint x: 450, endPoint y: 196, distance: 142.3
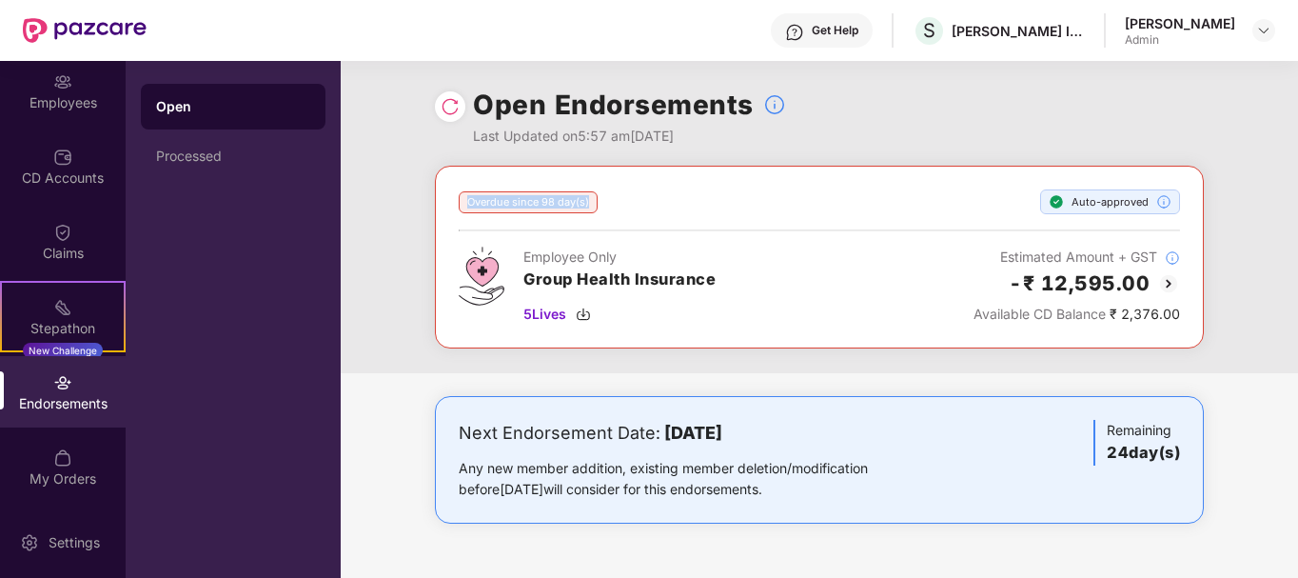
click at [450, 196] on div "Overdue since 98 day(s) Auto-approved Employee Only Group Health Insurance 5 Li…" at bounding box center [819, 257] width 769 height 183
click at [524, 196] on div "Overdue since 98 day(s)" at bounding box center [528, 202] width 139 height 22
